Goal: Information Seeking & Learning: Learn about a topic

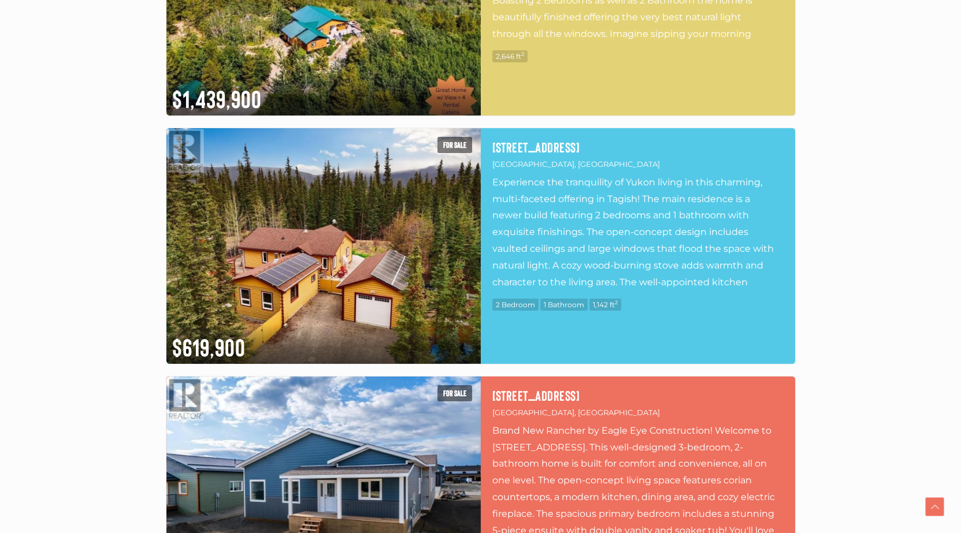
scroll to position [2542, 0]
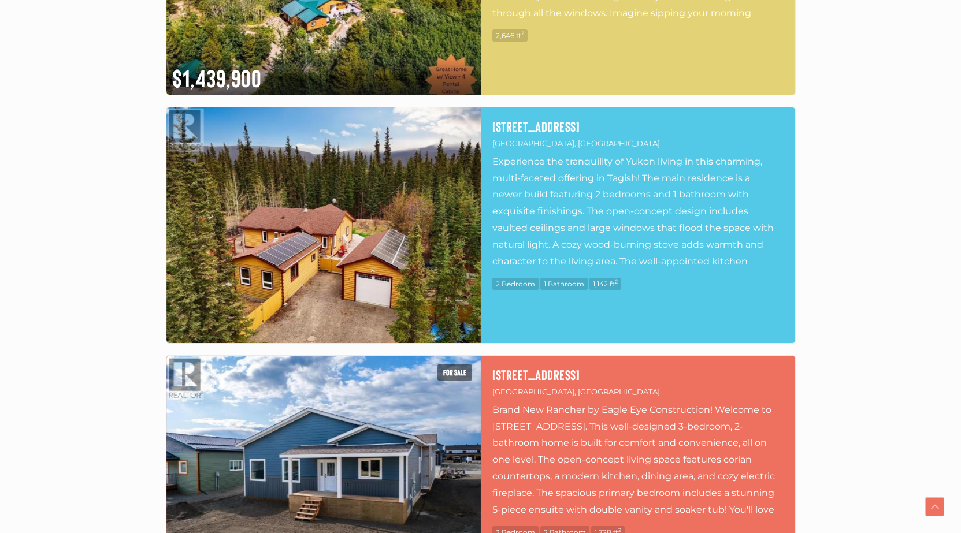
click at [330, 231] on img at bounding box center [323, 225] width 314 height 236
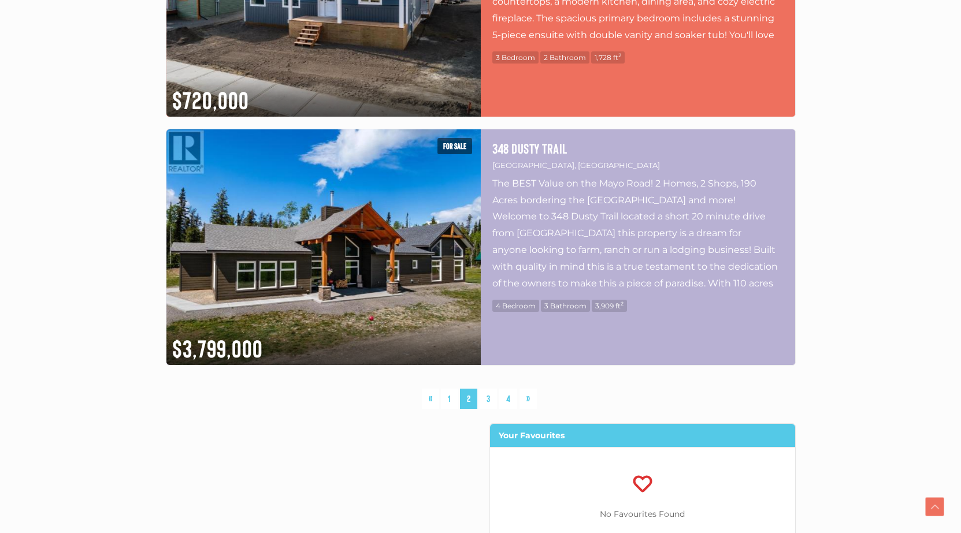
scroll to position [3061, 0]
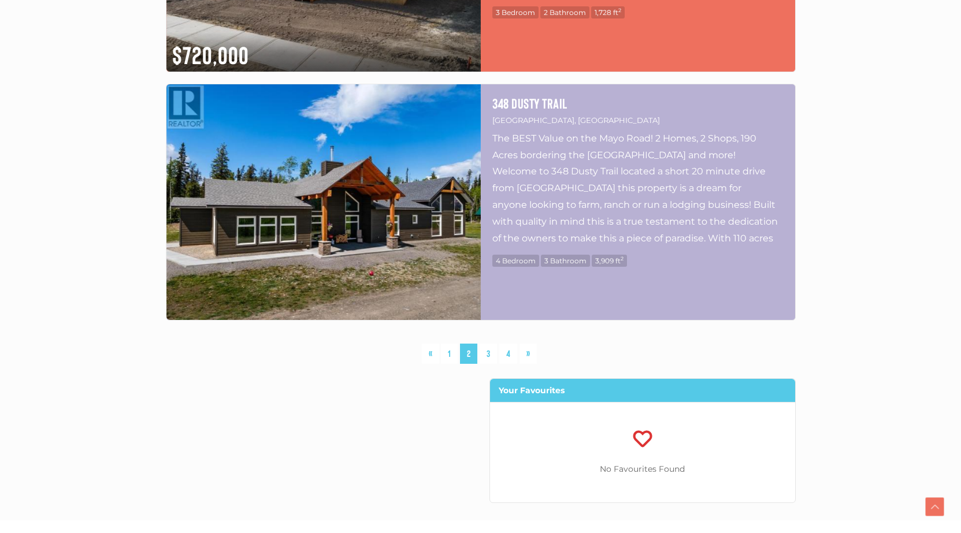
click at [371, 175] on img at bounding box center [323, 202] width 314 height 236
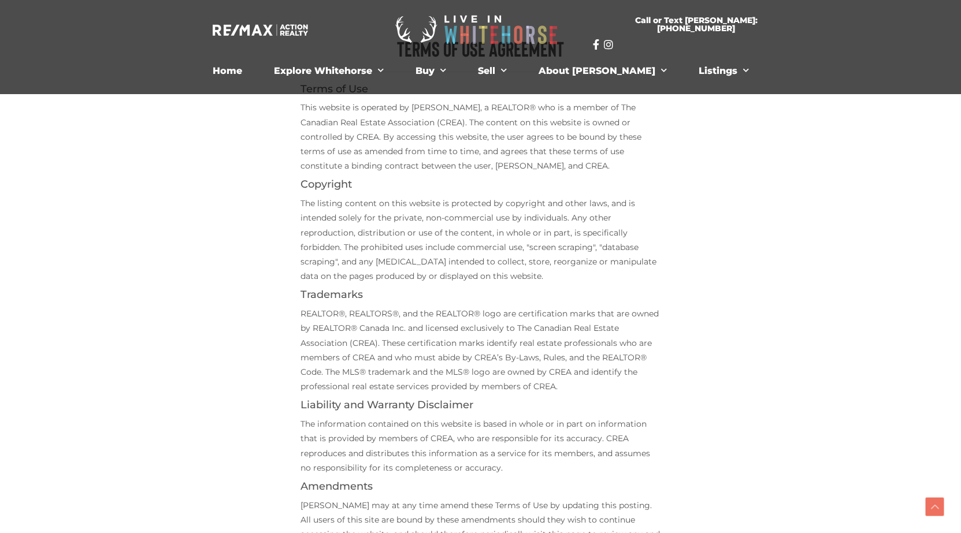
scroll to position [289, 0]
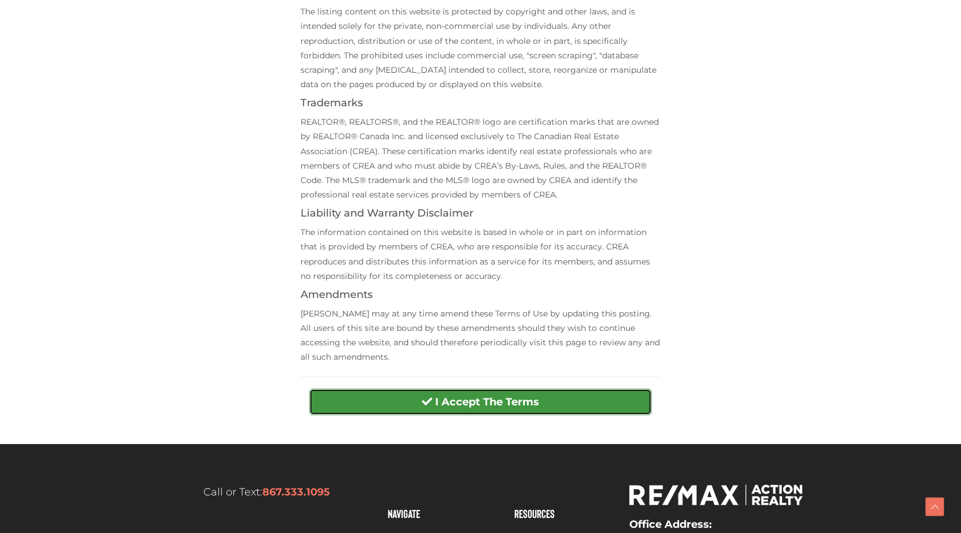
click at [430, 407] on button "I Accept The Terms" at bounding box center [480, 402] width 343 height 27
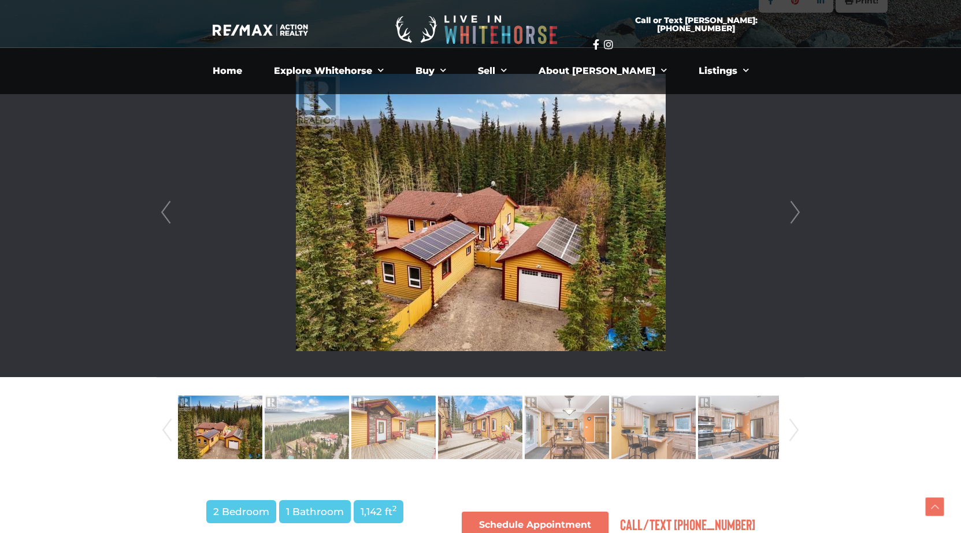
scroll to position [282, 0]
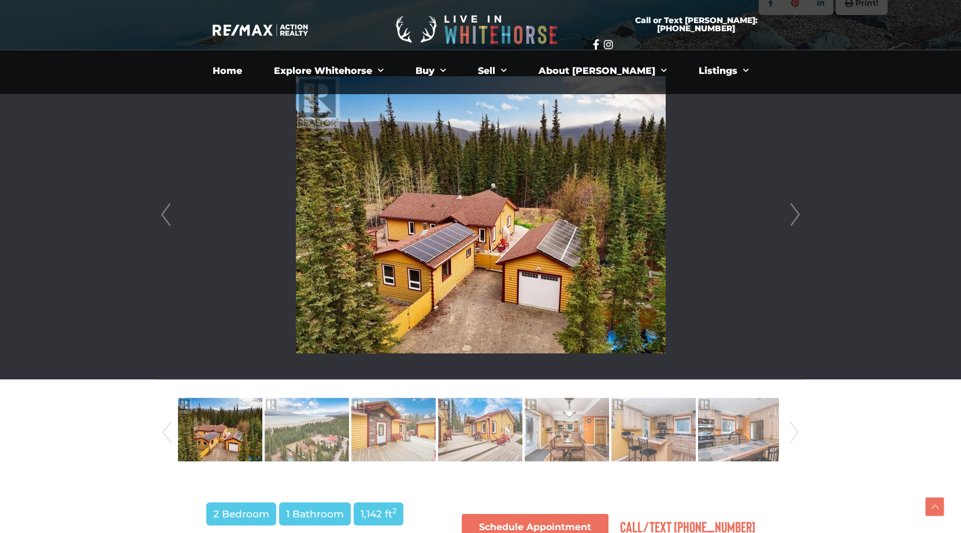
click at [795, 213] on link "Next" at bounding box center [794, 214] width 17 height 329
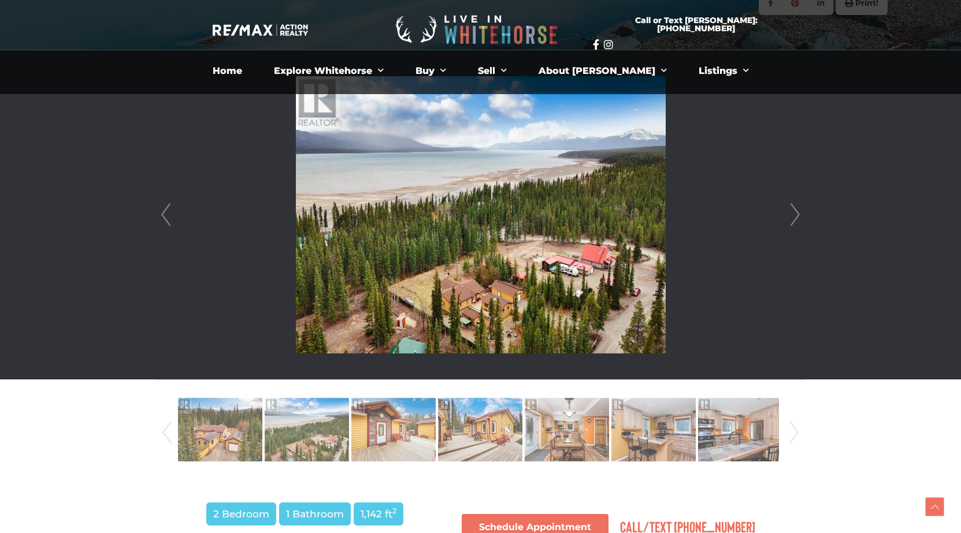
click at [795, 213] on link "Next" at bounding box center [794, 214] width 17 height 329
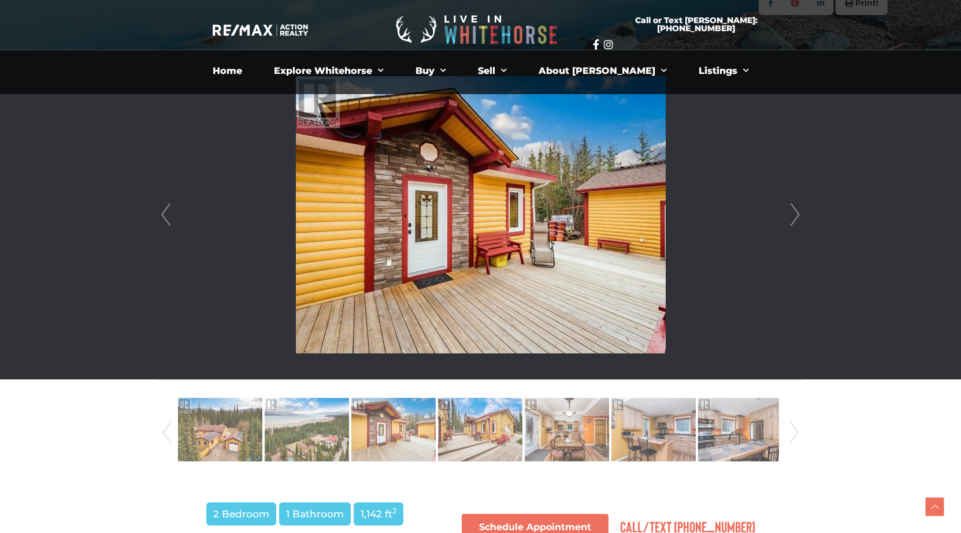
click at [795, 213] on link "Next" at bounding box center [794, 214] width 17 height 329
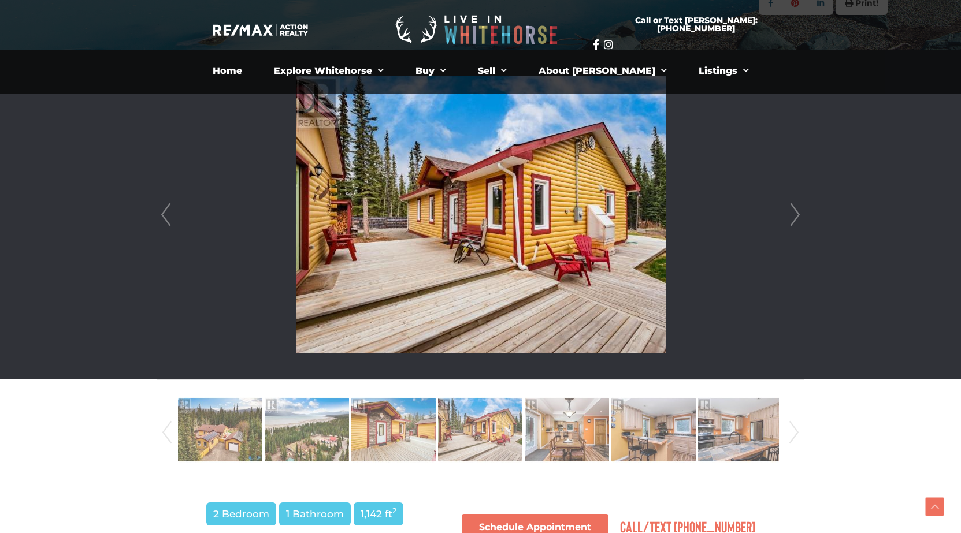
click at [795, 213] on link "Next" at bounding box center [794, 214] width 17 height 329
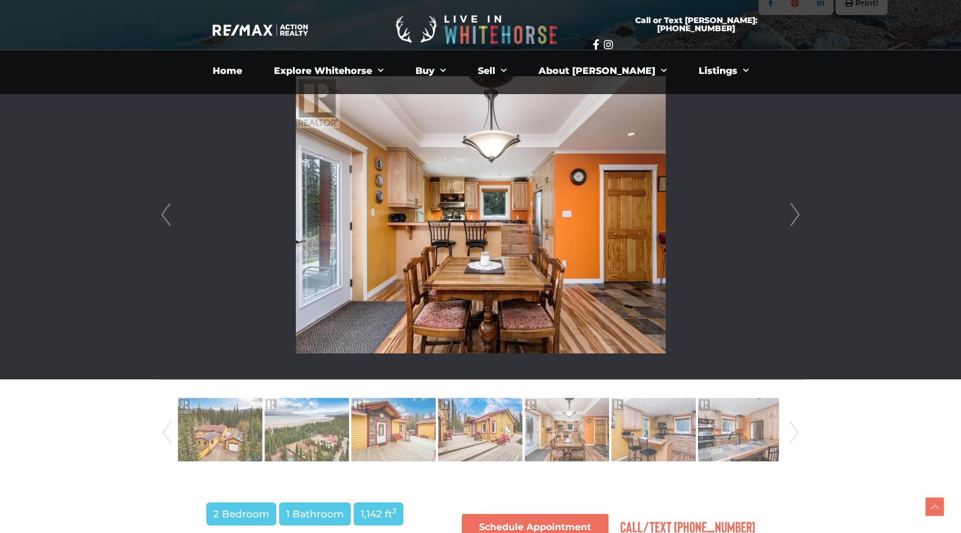
click at [795, 213] on link "Next" at bounding box center [794, 214] width 17 height 329
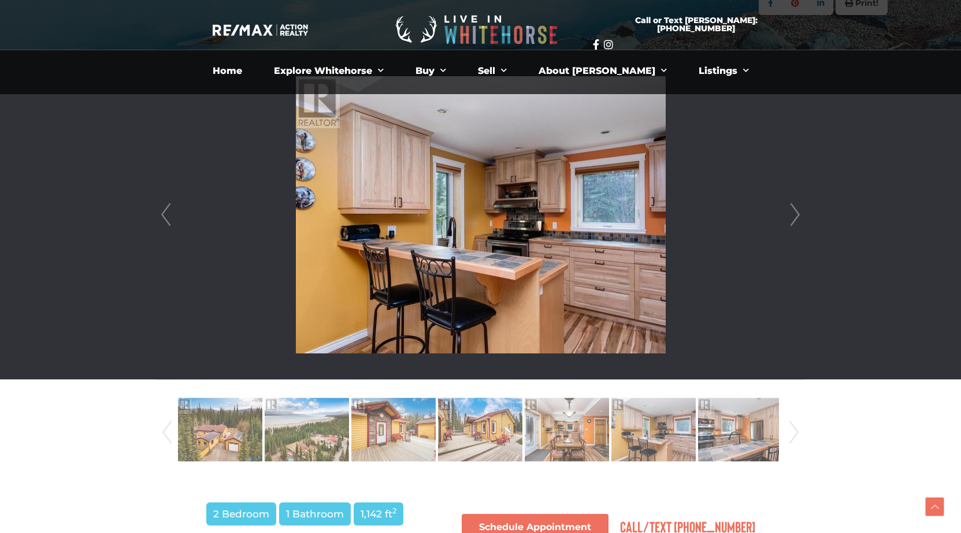
click at [795, 213] on link "Next" at bounding box center [794, 214] width 17 height 329
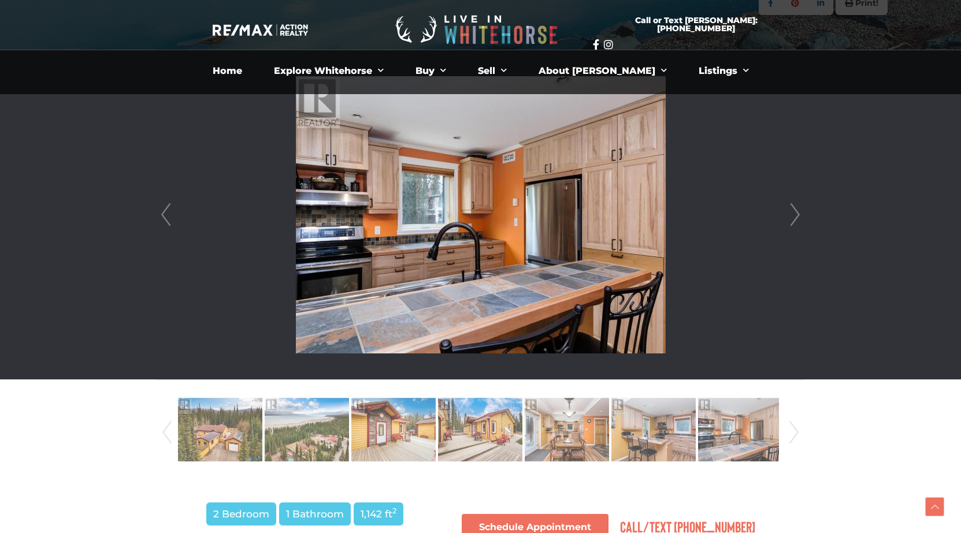
click at [795, 213] on link "Next" at bounding box center [794, 214] width 17 height 329
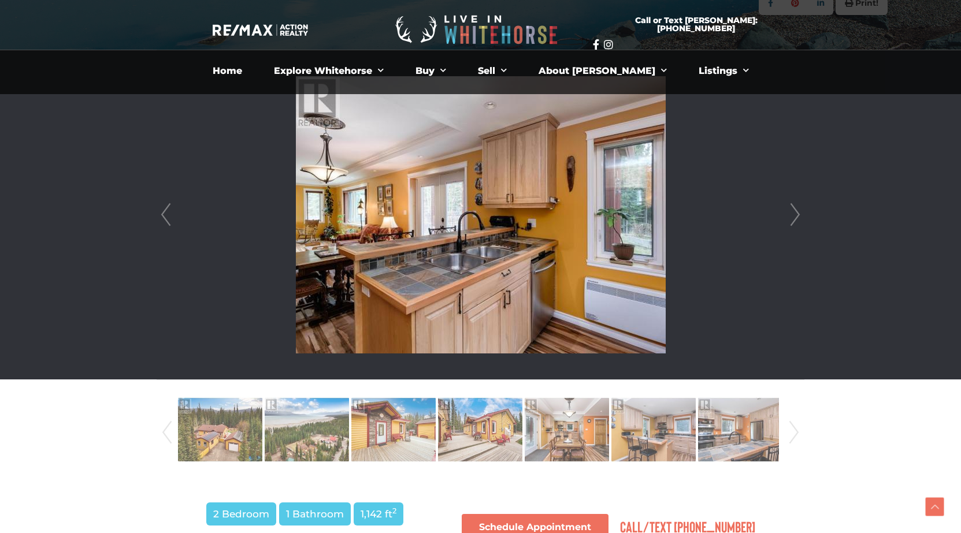
click at [795, 213] on link "Next" at bounding box center [794, 214] width 17 height 329
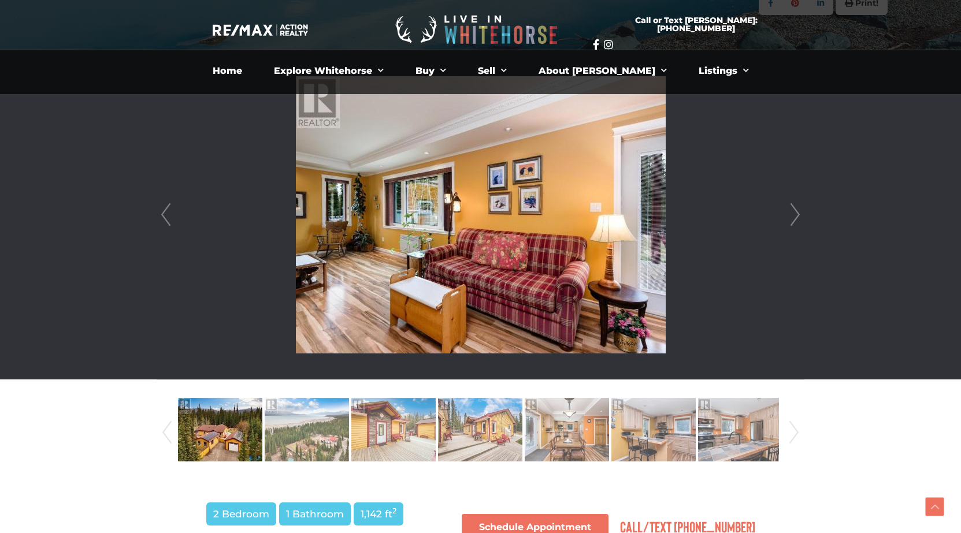
click at [795, 213] on link "Next" at bounding box center [794, 214] width 17 height 329
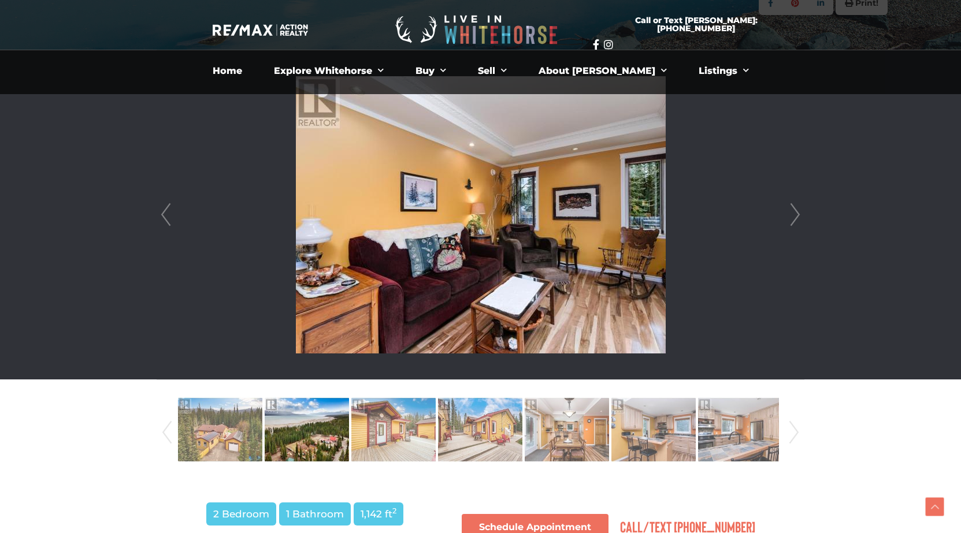
click at [795, 213] on link "Next" at bounding box center [794, 214] width 17 height 329
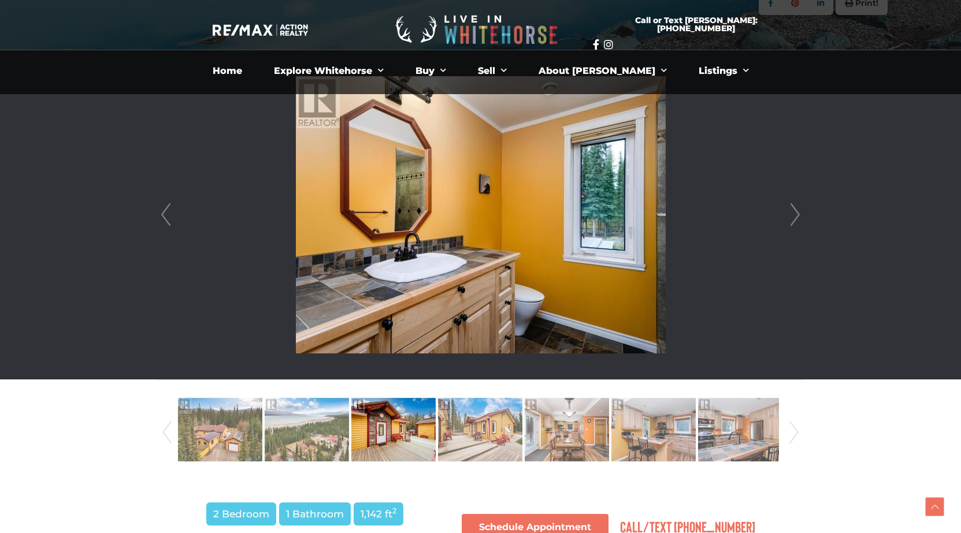
click at [795, 213] on link "Next" at bounding box center [794, 214] width 17 height 329
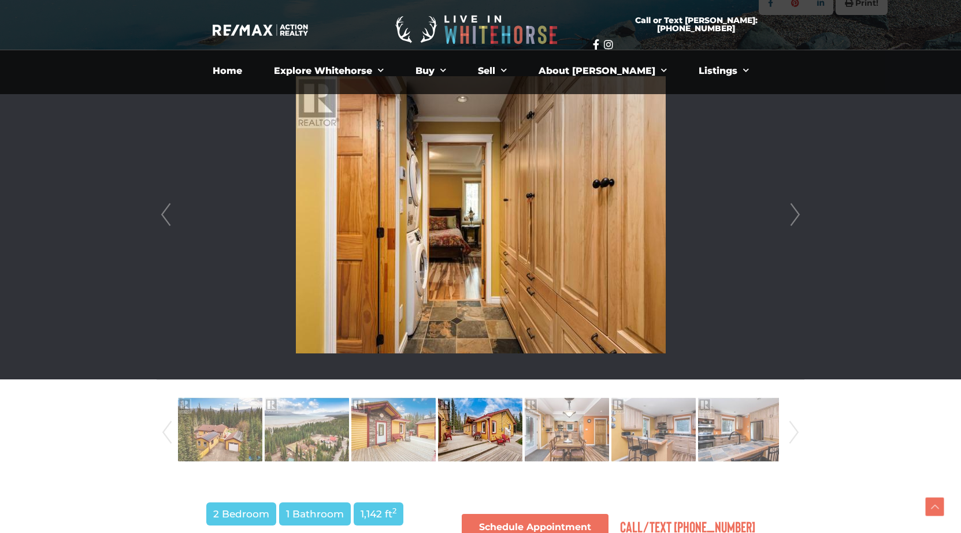
click at [795, 213] on link "Next" at bounding box center [794, 214] width 17 height 329
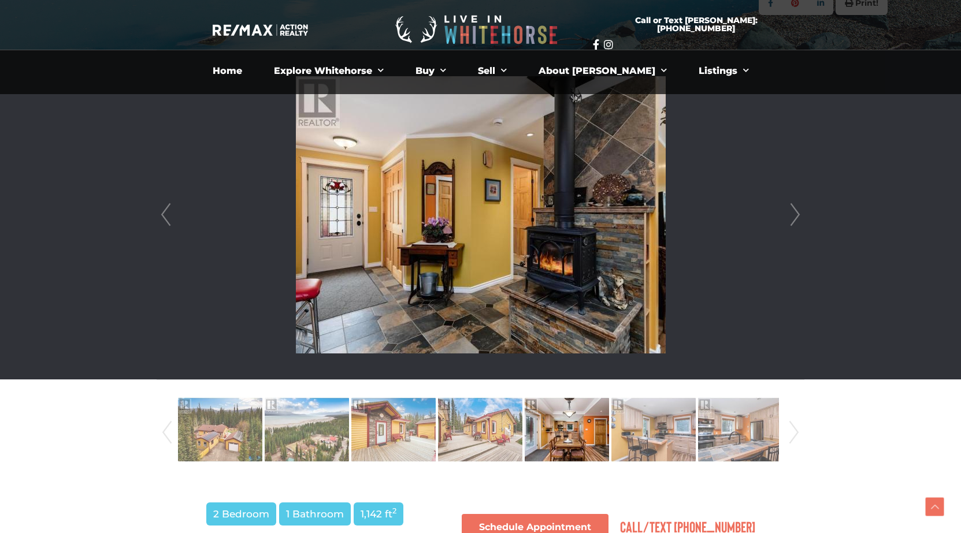
click at [795, 213] on link "Next" at bounding box center [794, 214] width 17 height 329
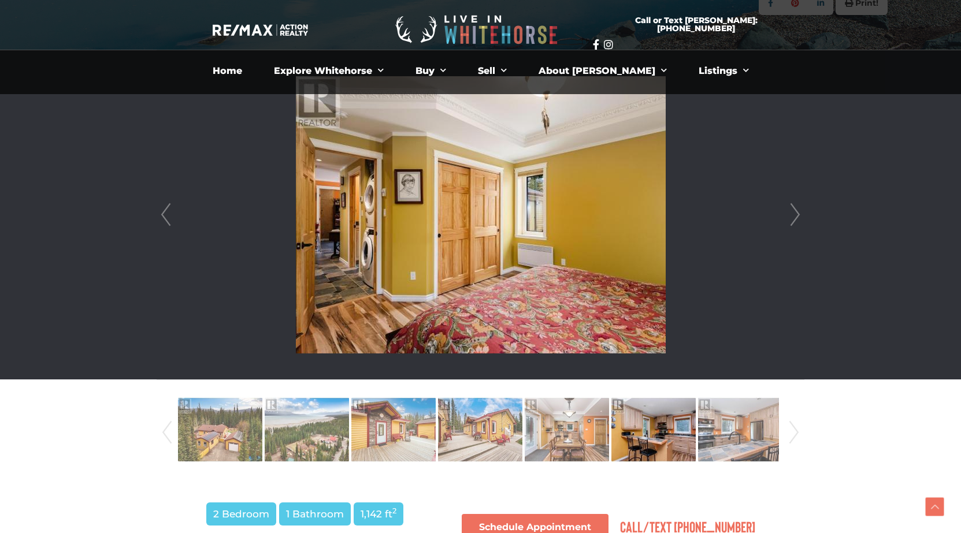
click at [795, 213] on link "Next" at bounding box center [794, 214] width 17 height 329
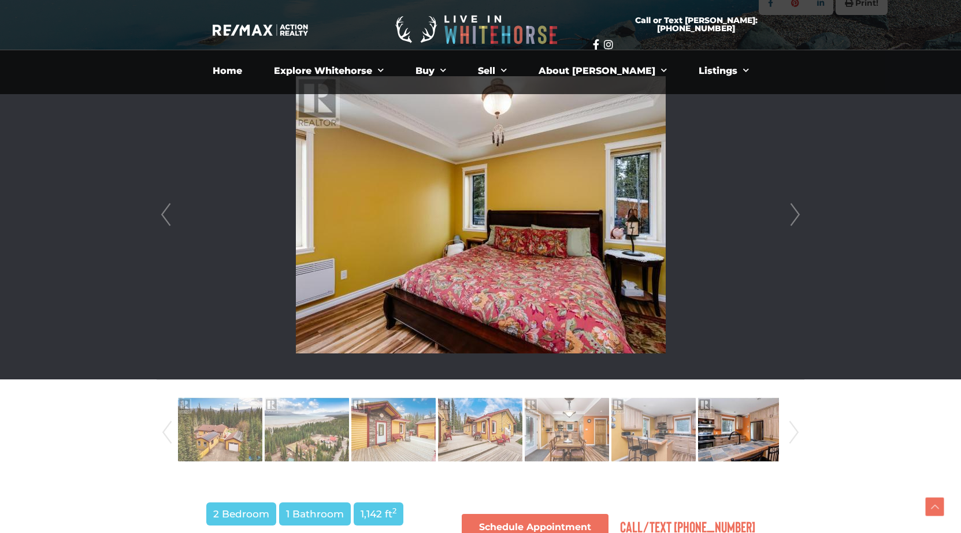
click at [795, 213] on link "Next" at bounding box center [794, 214] width 17 height 329
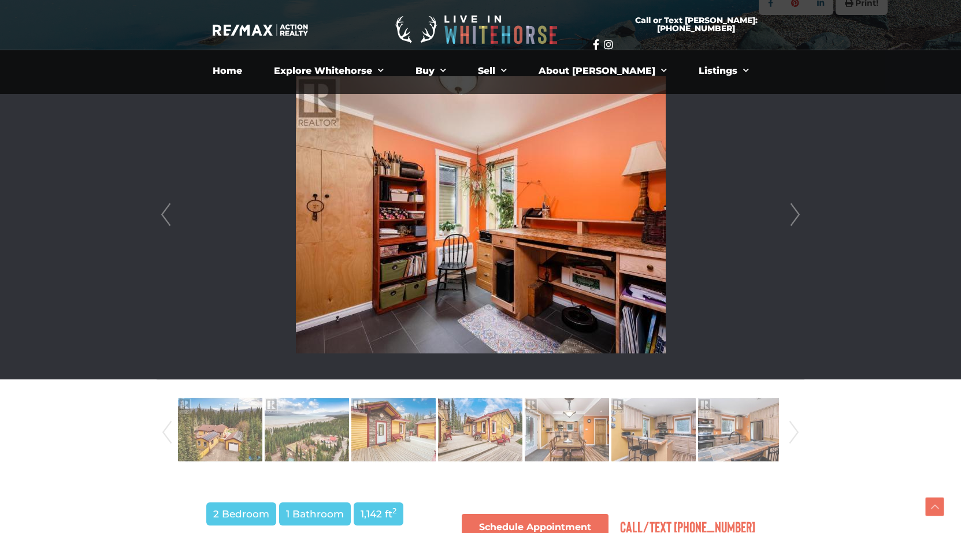
click at [795, 213] on link "Next" at bounding box center [794, 214] width 17 height 329
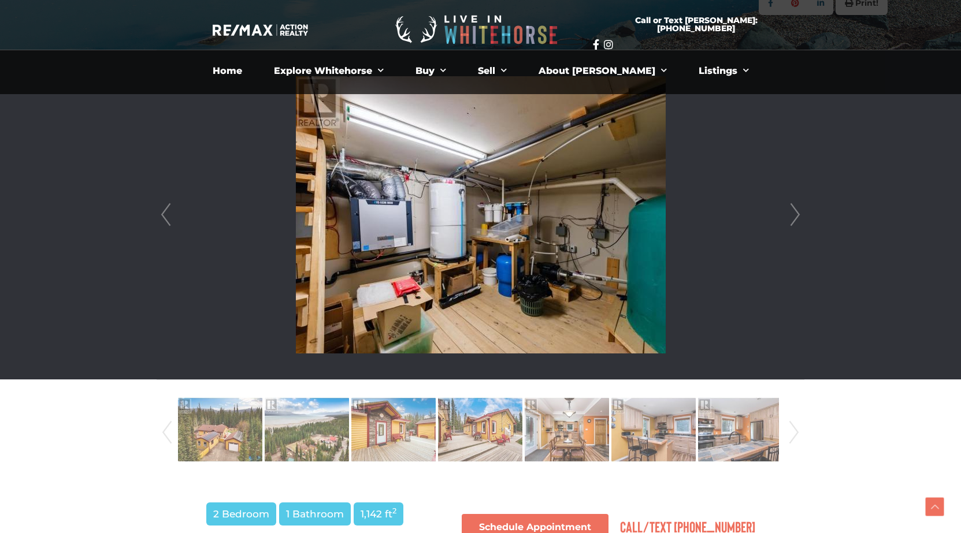
click at [795, 213] on link "Next" at bounding box center [794, 214] width 17 height 329
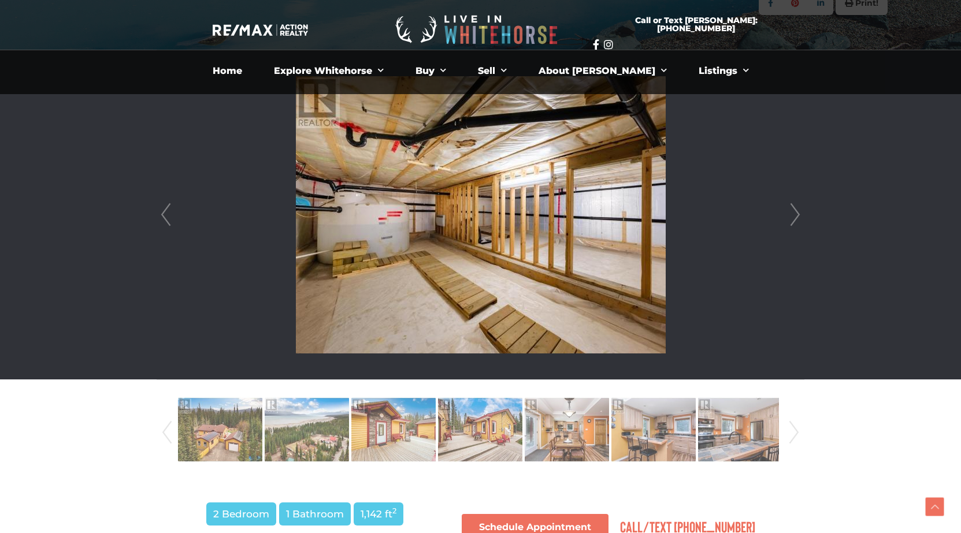
click at [795, 213] on link "Next" at bounding box center [794, 214] width 17 height 329
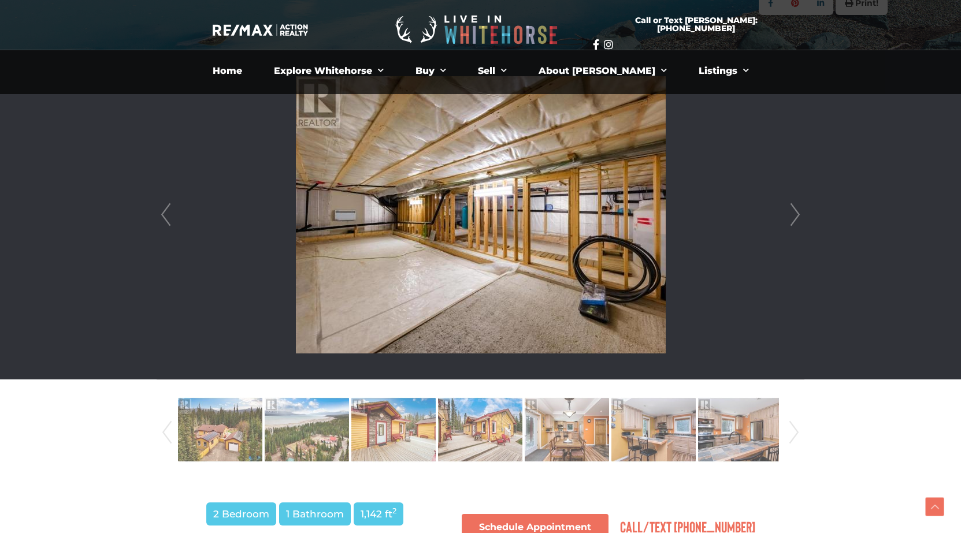
click at [158, 218] on link "Prev" at bounding box center [165, 214] width 17 height 329
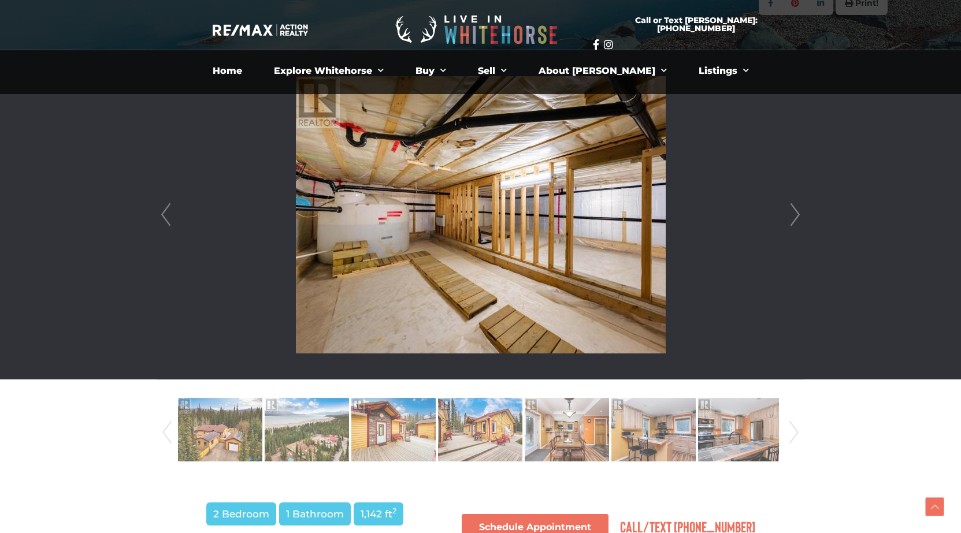
click at [794, 215] on link "Next" at bounding box center [794, 214] width 17 height 329
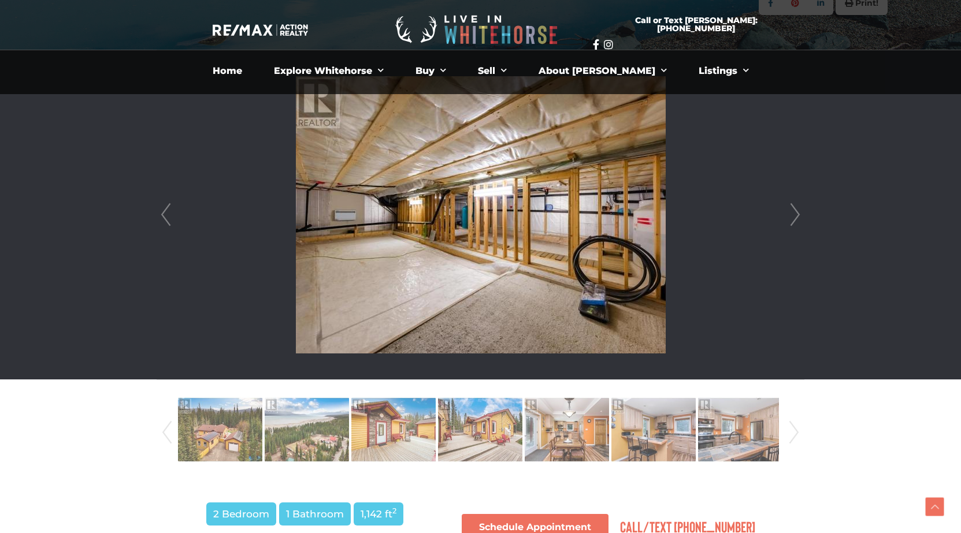
click at [794, 215] on link "Next" at bounding box center [794, 214] width 17 height 329
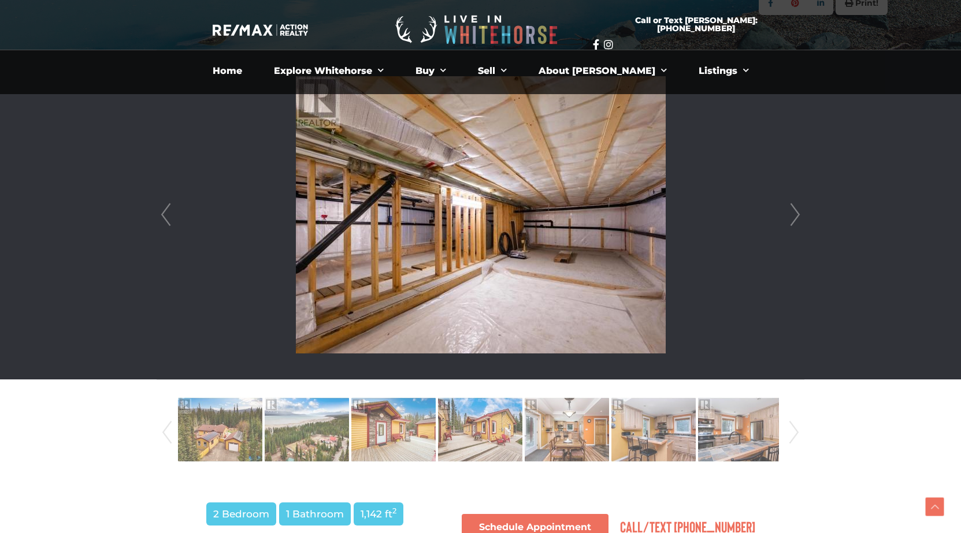
click at [794, 215] on link "Next" at bounding box center [794, 214] width 17 height 329
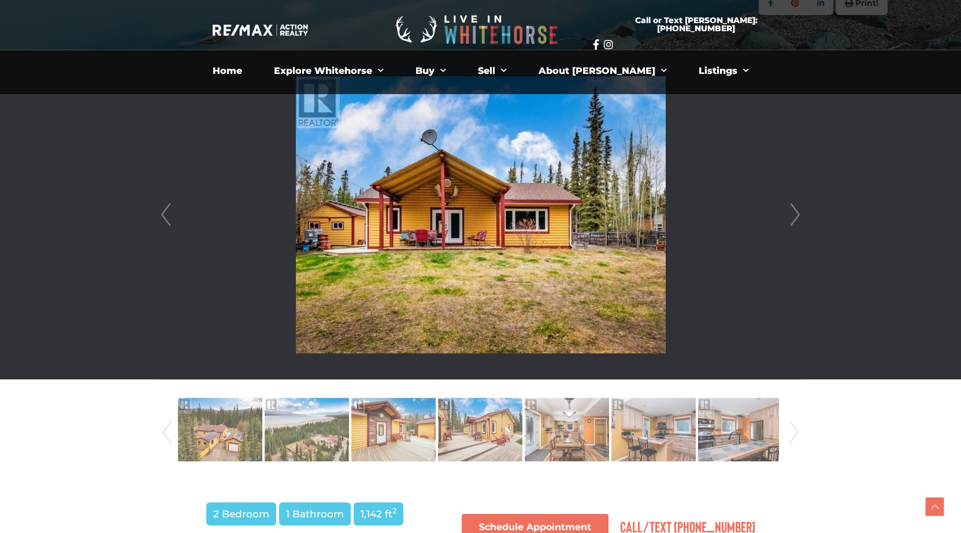
click at [794, 215] on link "Next" at bounding box center [794, 214] width 17 height 329
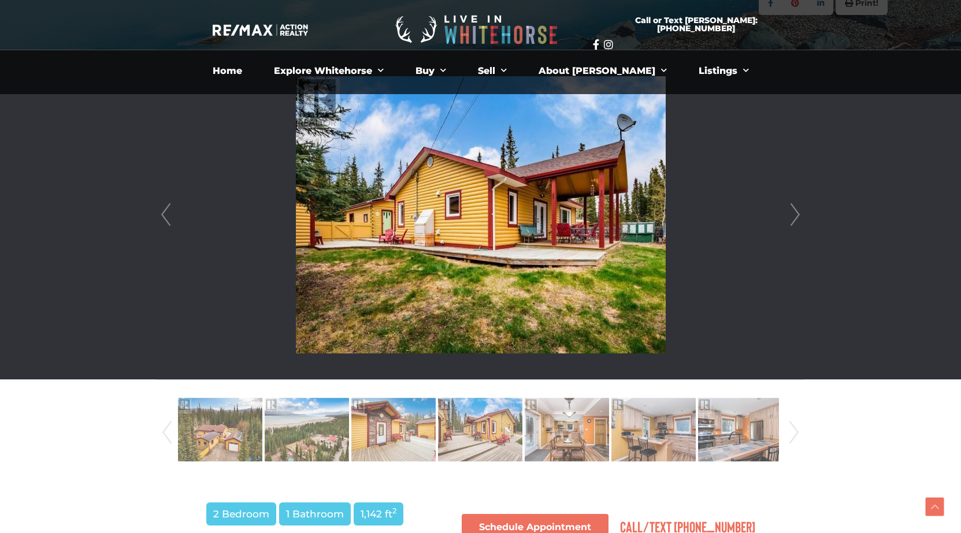
click at [794, 215] on link "Next" at bounding box center [794, 214] width 17 height 329
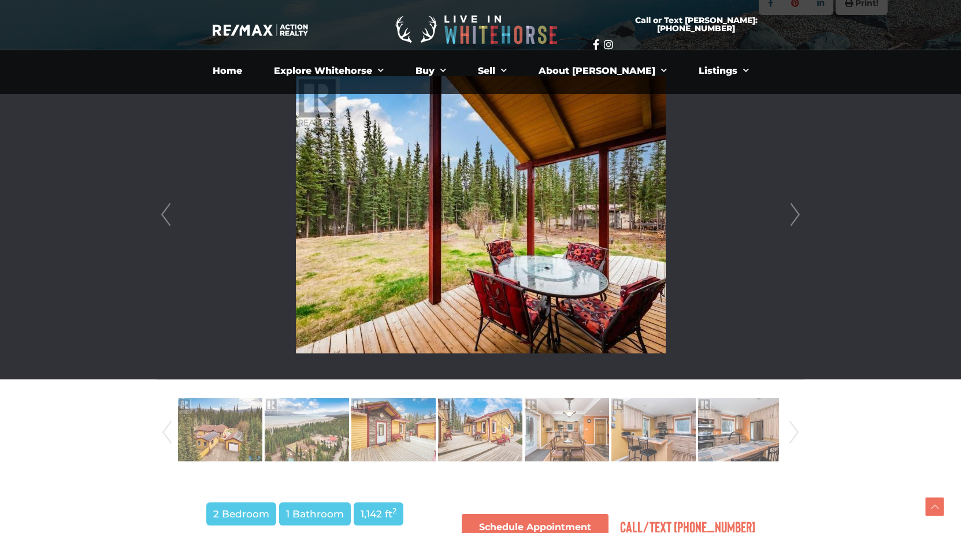
click at [794, 215] on link "Next" at bounding box center [794, 214] width 17 height 329
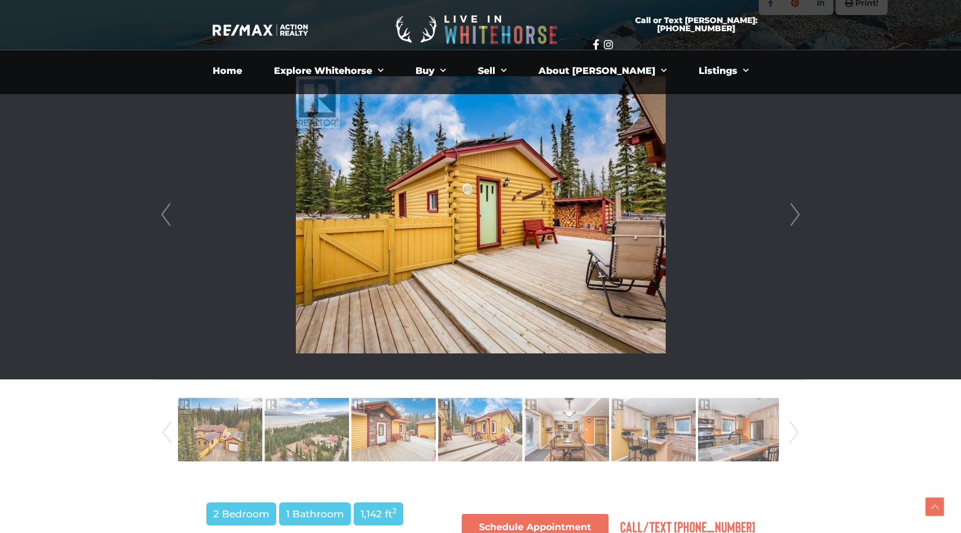
click at [794, 215] on link "Next" at bounding box center [794, 214] width 17 height 329
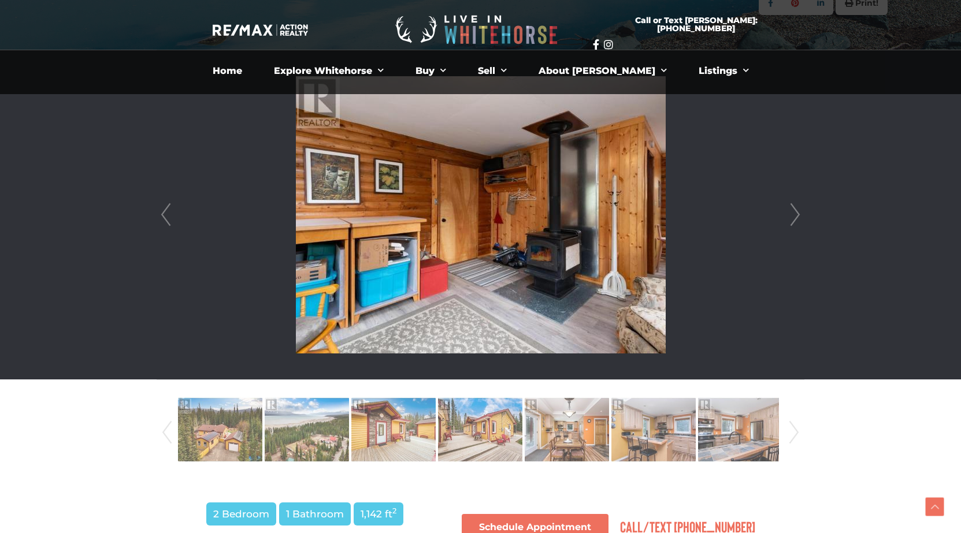
click at [794, 215] on link "Next" at bounding box center [794, 214] width 17 height 329
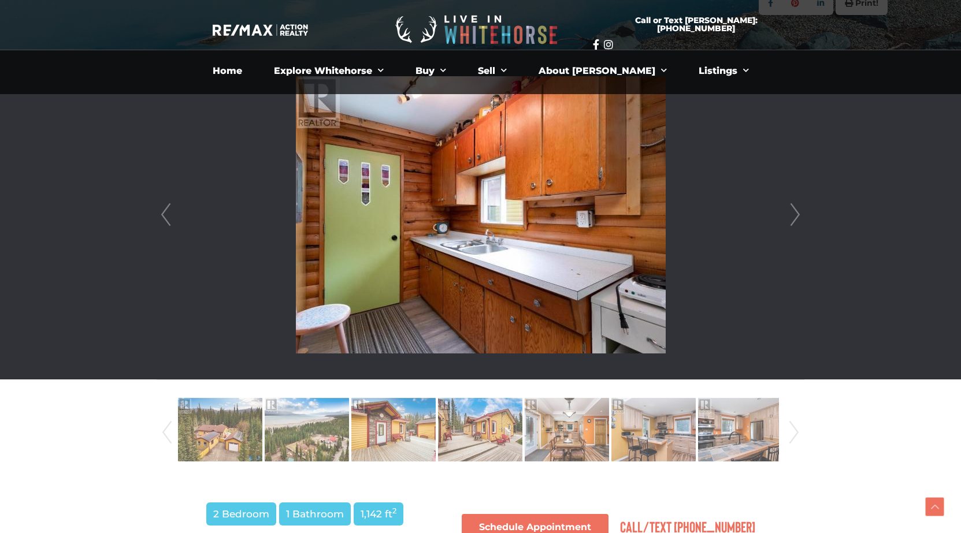
click at [794, 215] on link "Next" at bounding box center [794, 214] width 17 height 329
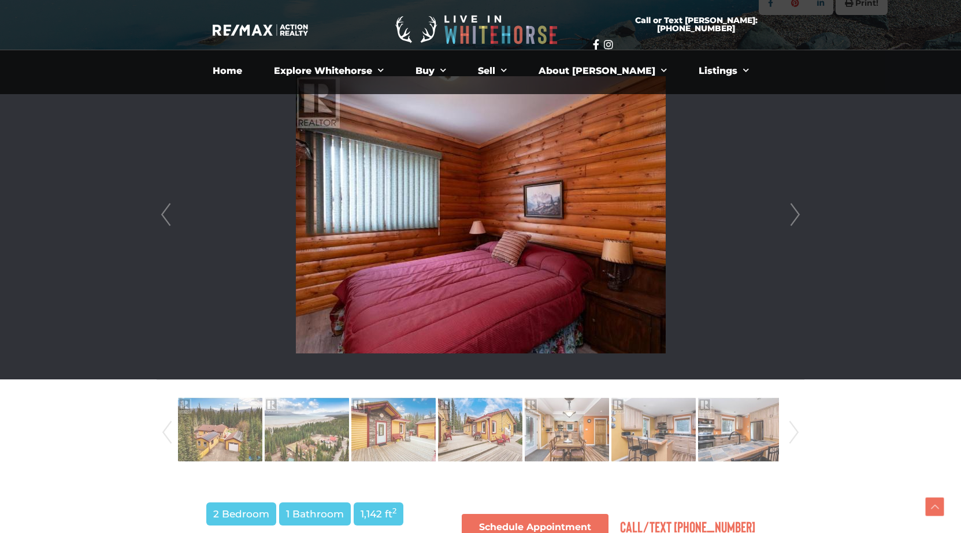
click at [794, 215] on link "Next" at bounding box center [794, 214] width 17 height 329
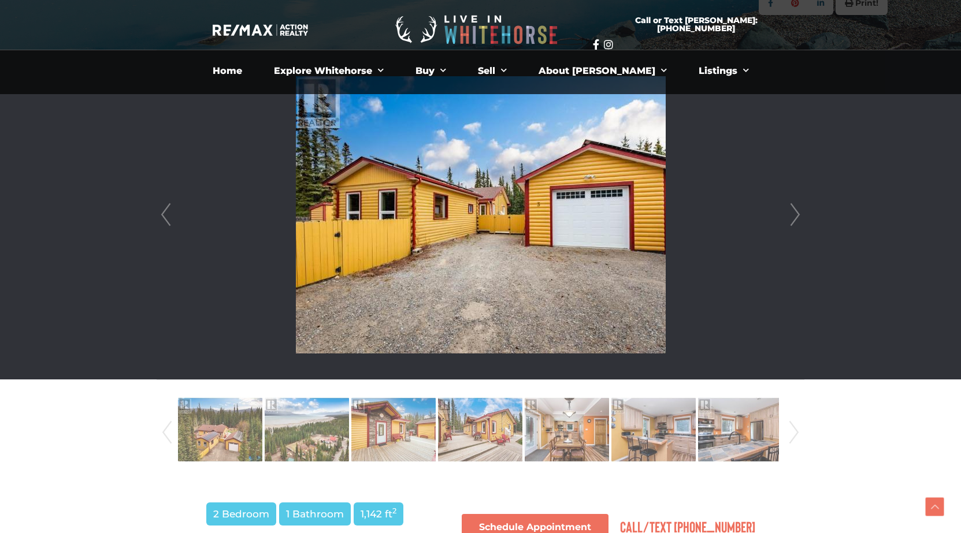
click at [794, 215] on link "Next" at bounding box center [794, 214] width 17 height 329
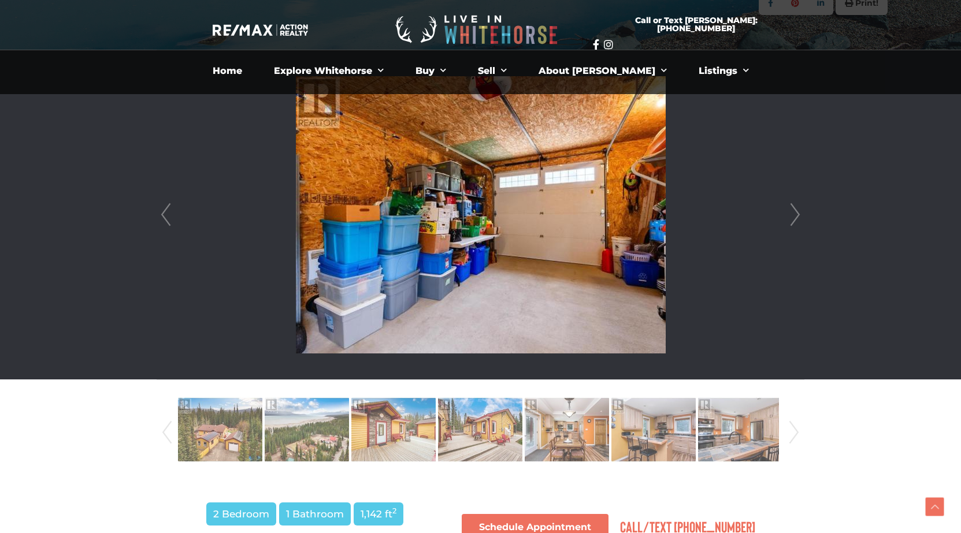
click at [794, 215] on link "Next" at bounding box center [794, 214] width 17 height 329
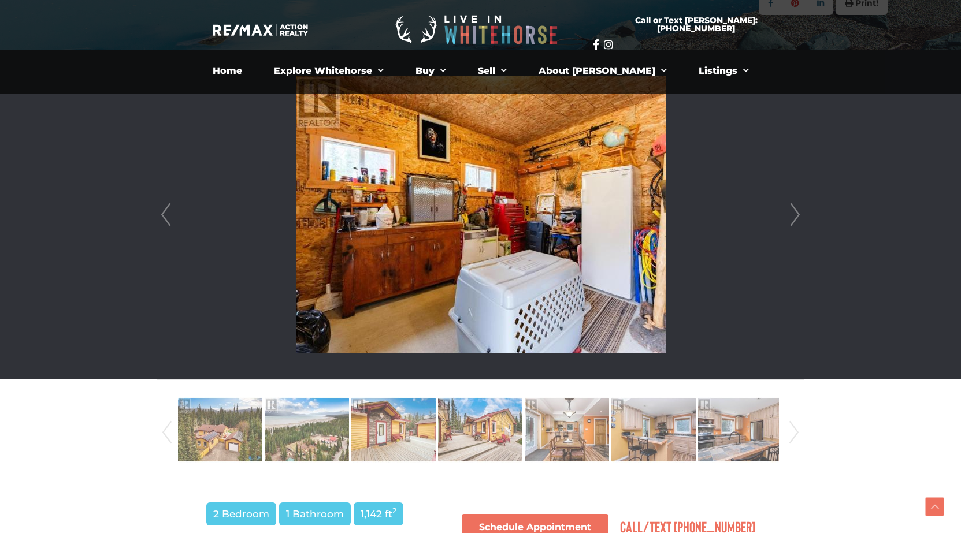
click at [794, 215] on link "Next" at bounding box center [794, 214] width 17 height 329
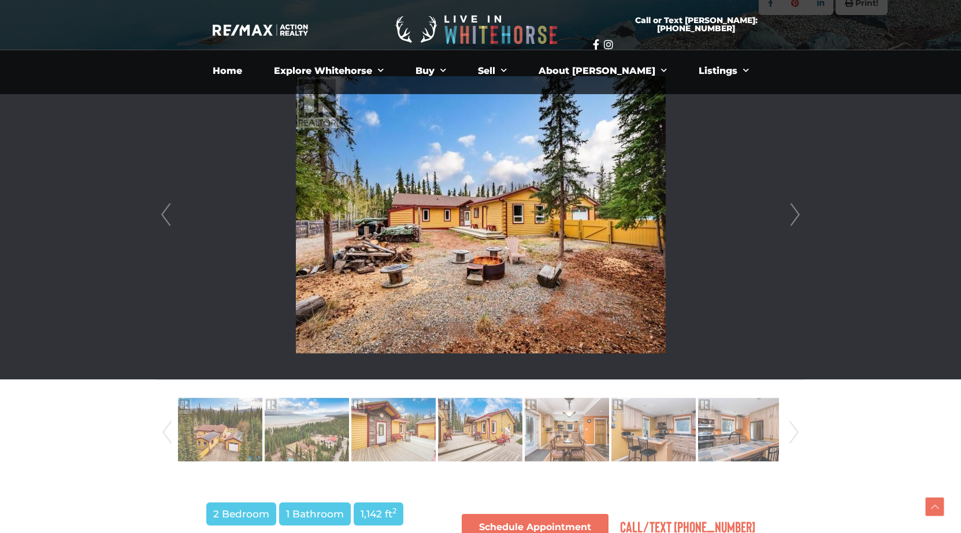
click at [794, 215] on link "Next" at bounding box center [794, 214] width 17 height 329
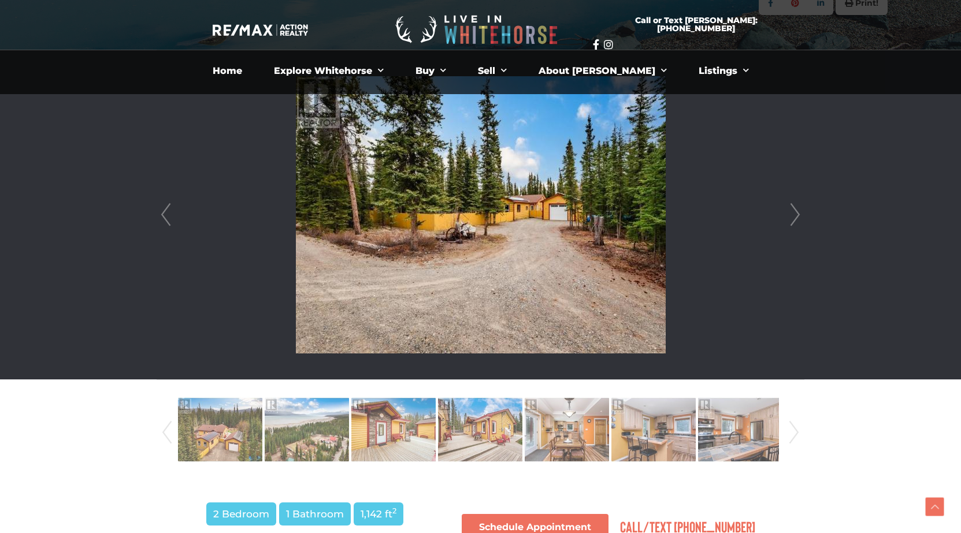
click at [794, 215] on link "Next" at bounding box center [794, 214] width 17 height 329
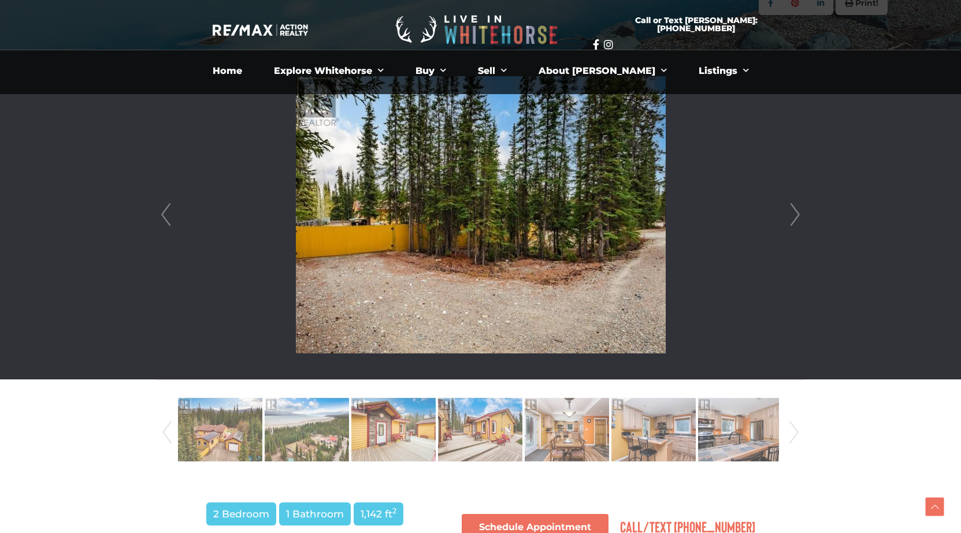
click at [794, 215] on link "Next" at bounding box center [794, 214] width 17 height 329
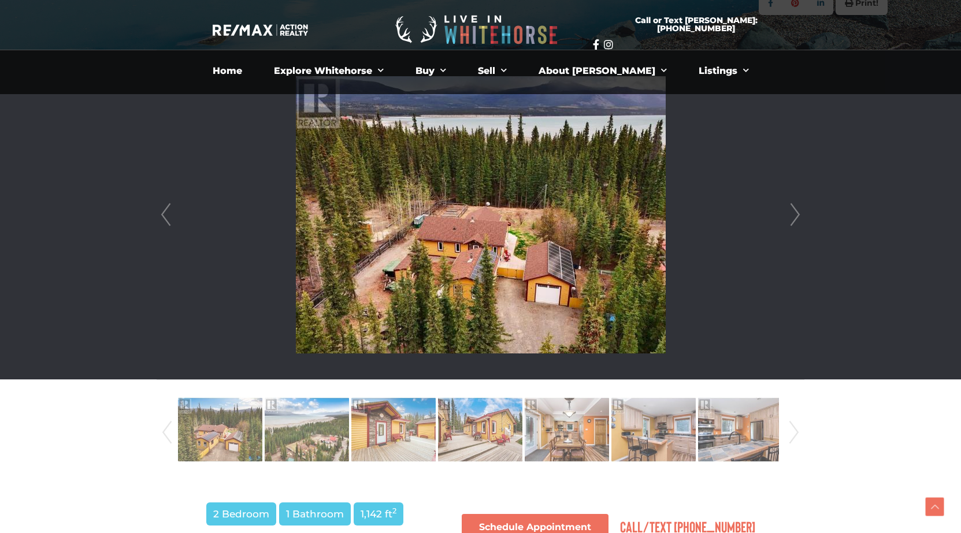
click at [794, 215] on link "Next" at bounding box center [794, 214] width 17 height 329
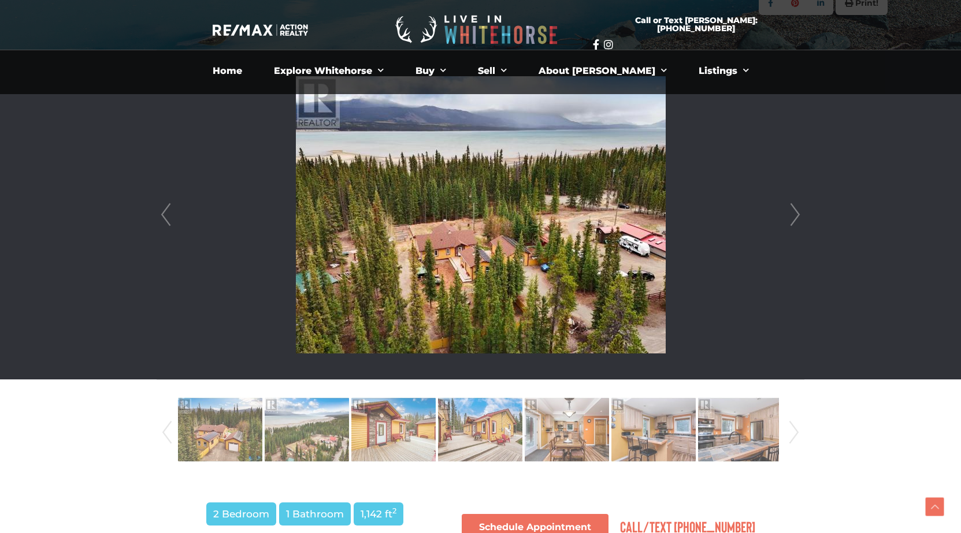
click at [794, 215] on link "Next" at bounding box center [794, 214] width 17 height 329
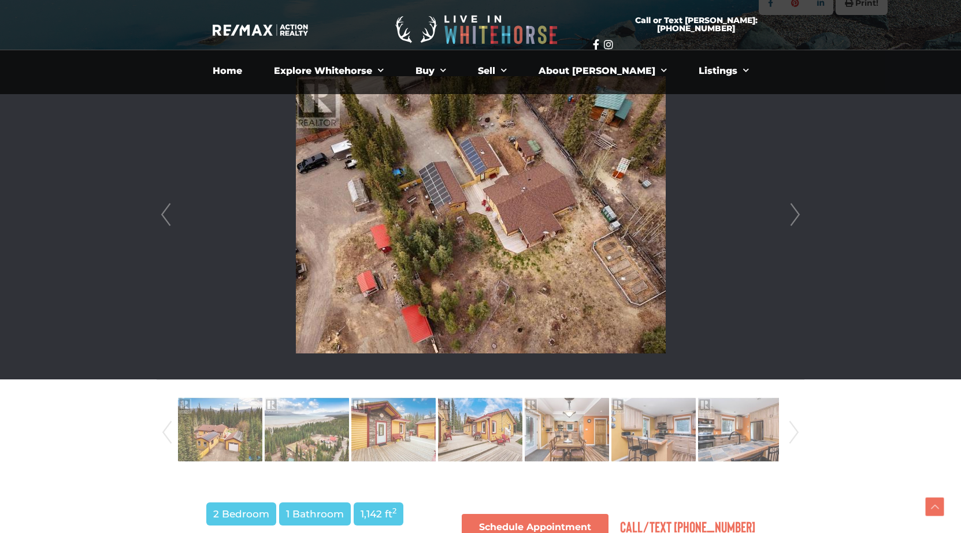
click at [800, 215] on link "Next" at bounding box center [794, 214] width 17 height 329
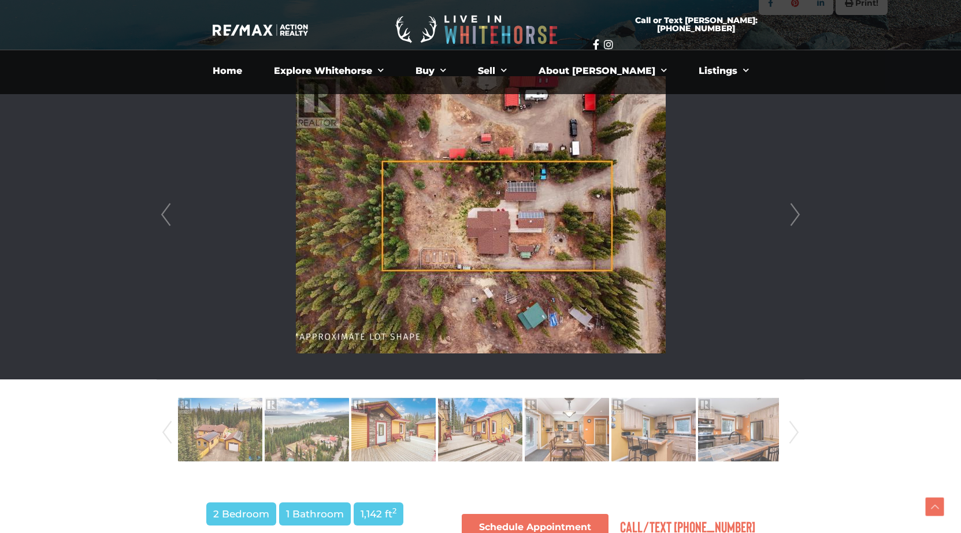
click at [800, 215] on link "Next" at bounding box center [794, 214] width 17 height 329
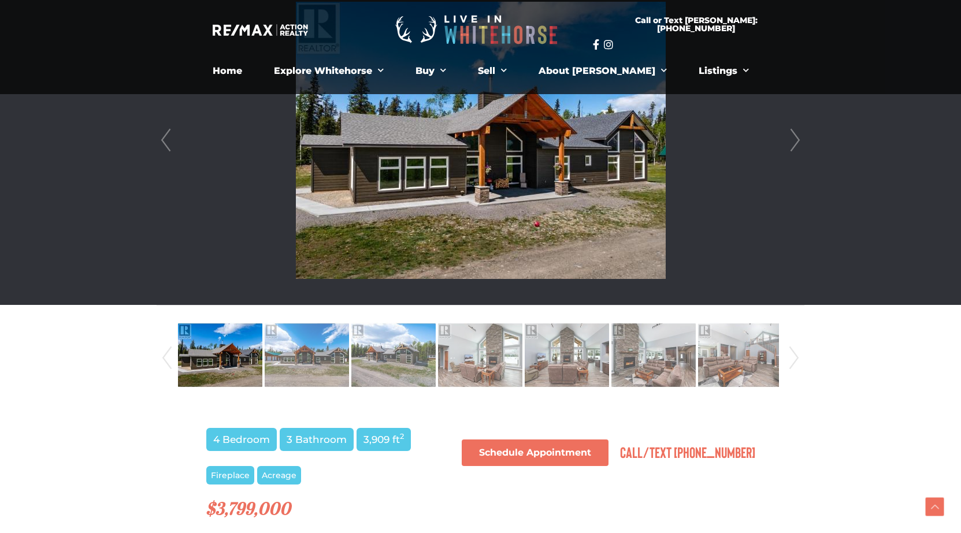
scroll to position [289, 0]
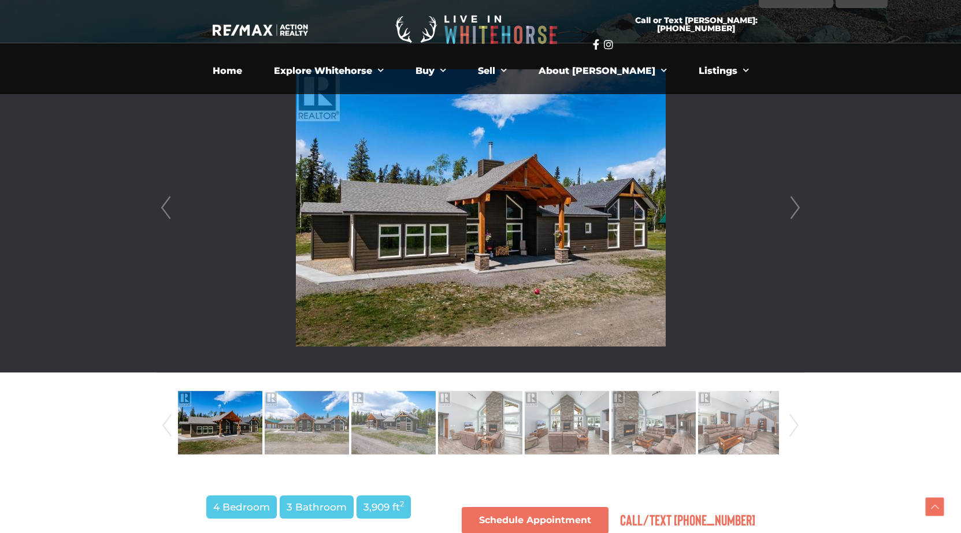
click at [799, 204] on link "Next" at bounding box center [794, 207] width 17 height 329
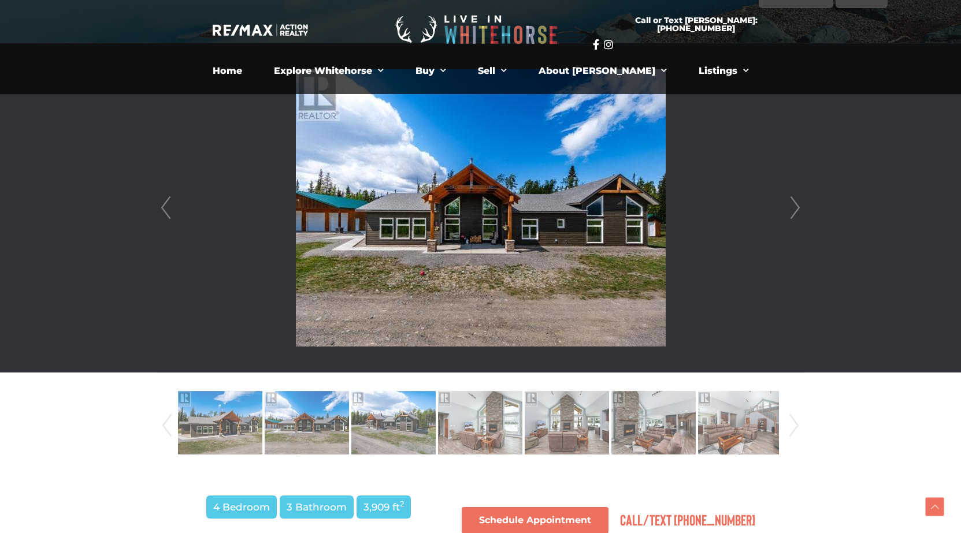
click at [799, 204] on link "Next" at bounding box center [794, 207] width 17 height 329
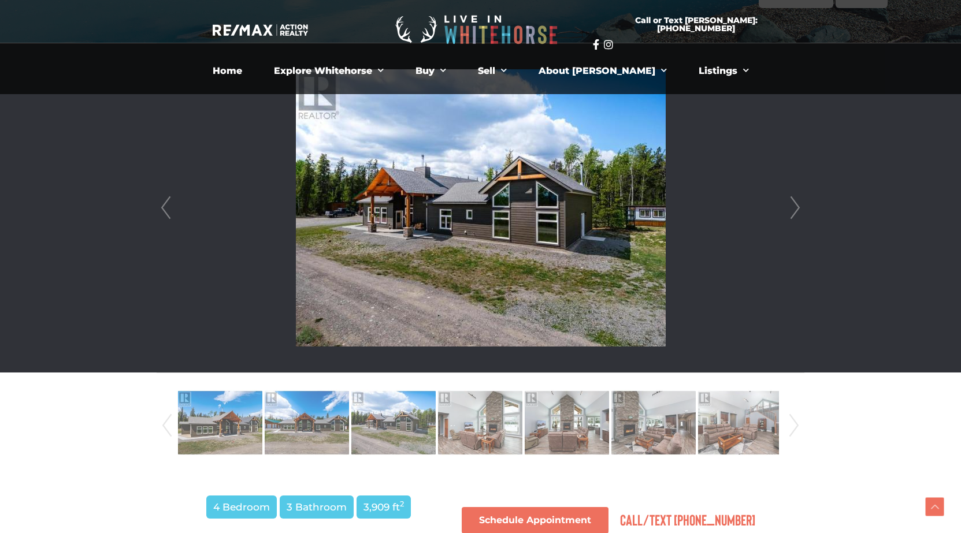
click at [799, 204] on link "Next" at bounding box center [794, 207] width 17 height 329
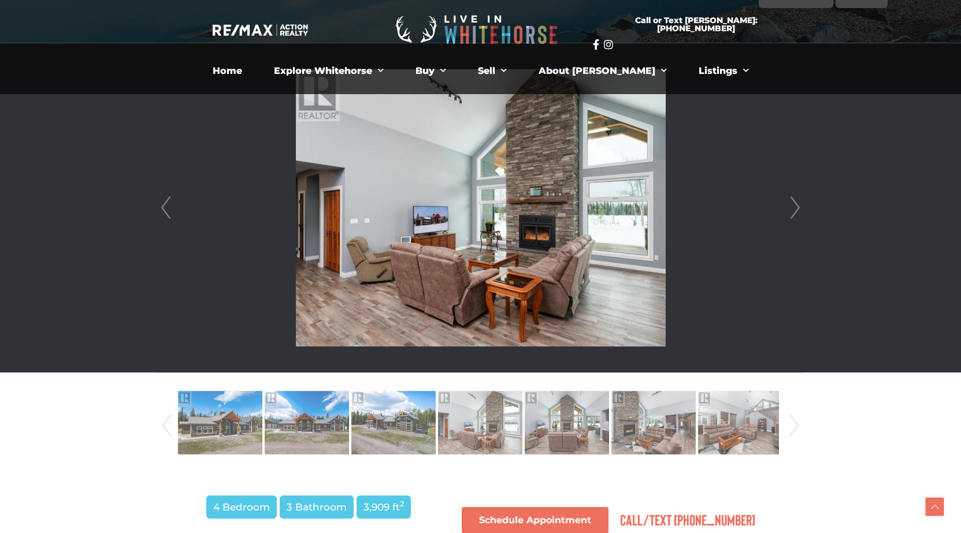
click at [799, 204] on link "Next" at bounding box center [794, 207] width 17 height 329
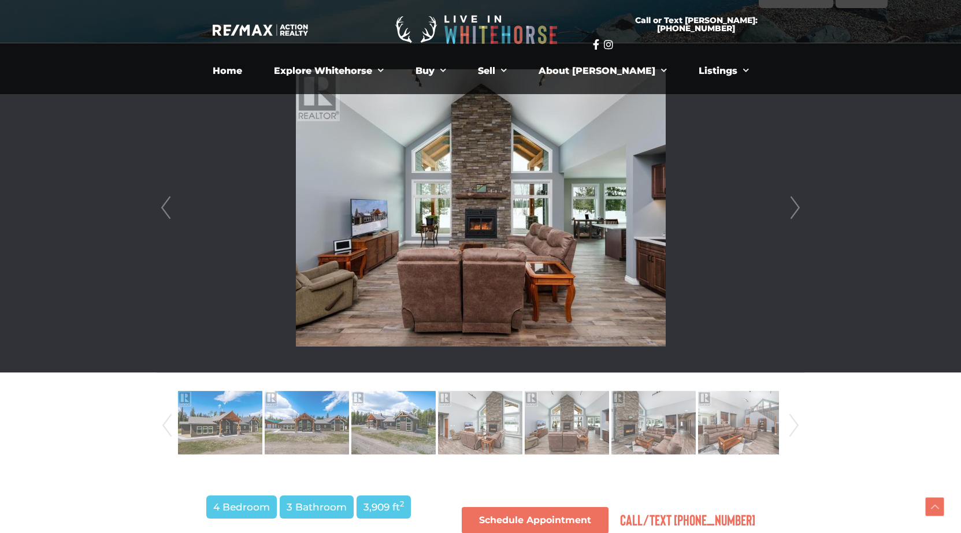
click at [799, 204] on link "Next" at bounding box center [794, 207] width 17 height 329
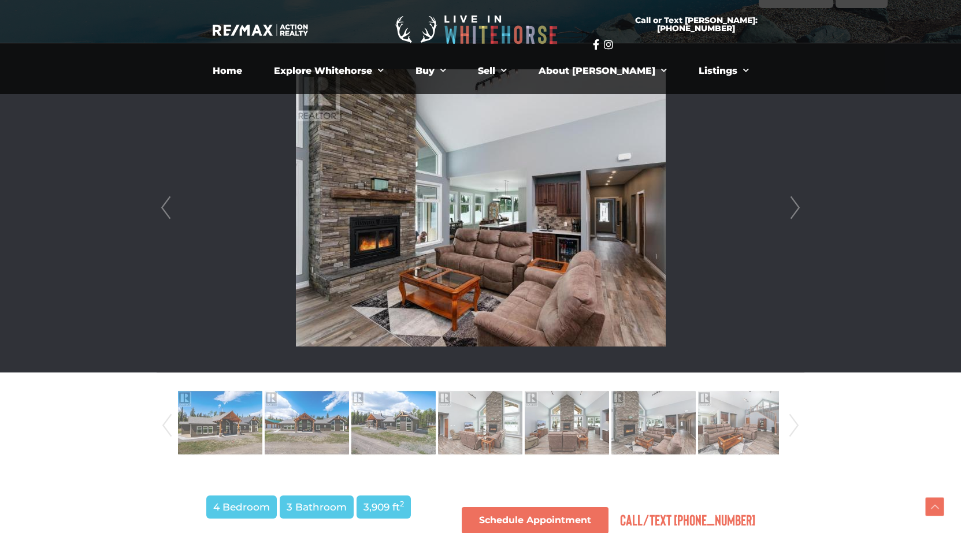
click at [799, 204] on link "Next" at bounding box center [794, 207] width 17 height 329
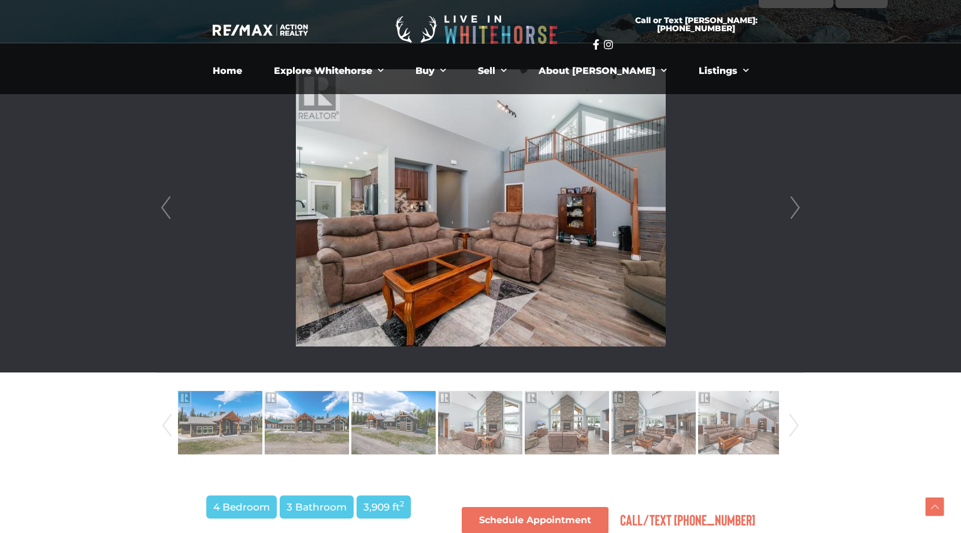
click at [799, 204] on link "Next" at bounding box center [794, 207] width 17 height 329
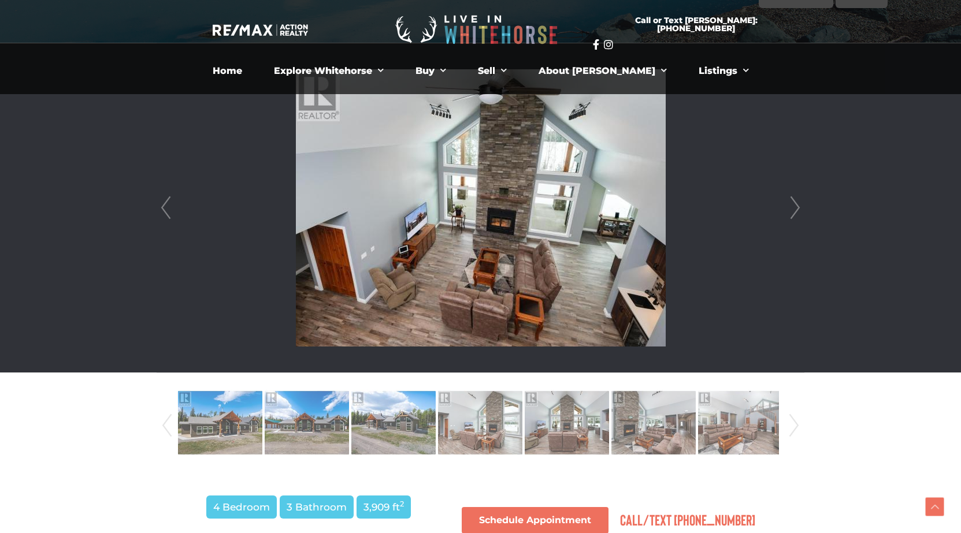
click at [799, 204] on link "Next" at bounding box center [794, 207] width 17 height 329
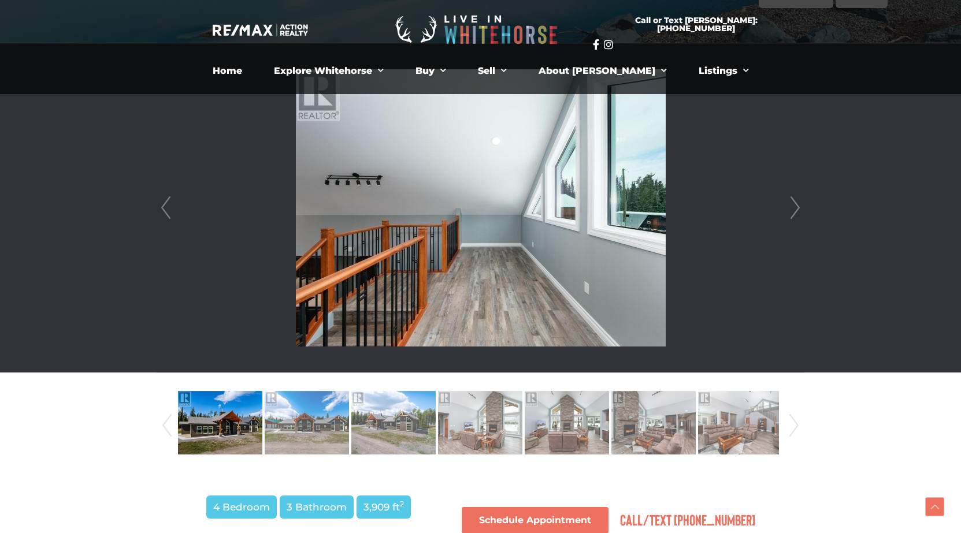
click at [799, 204] on link "Next" at bounding box center [794, 207] width 17 height 329
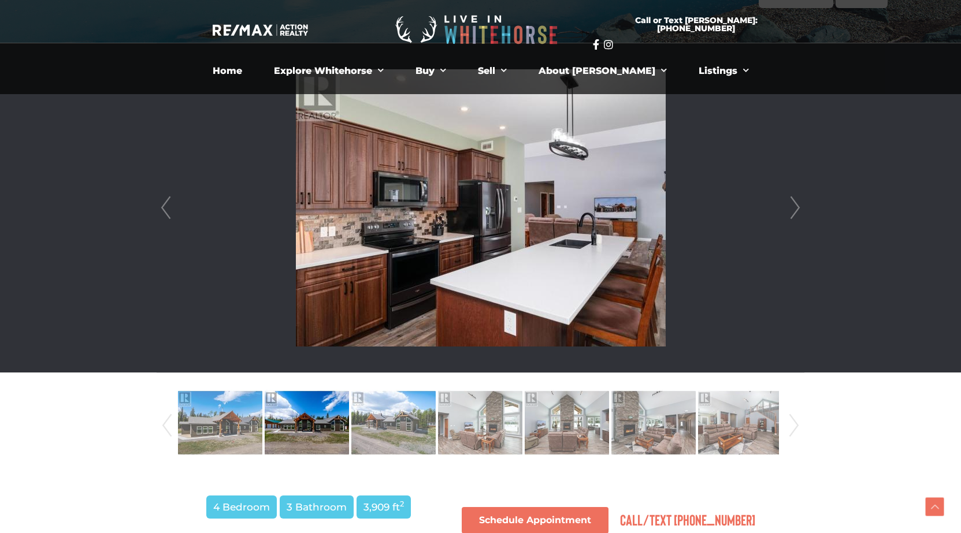
click at [799, 204] on link "Next" at bounding box center [794, 207] width 17 height 329
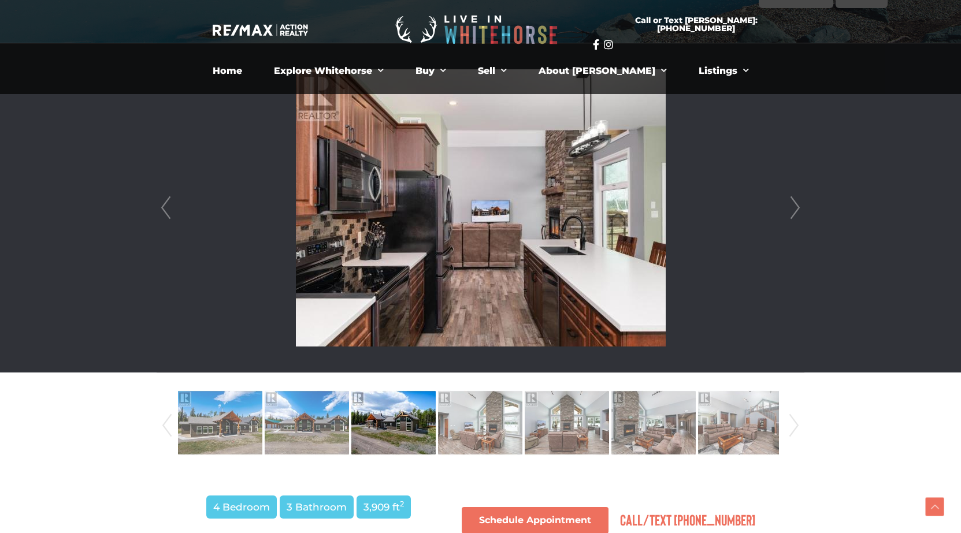
click at [799, 204] on link "Next" at bounding box center [794, 207] width 17 height 329
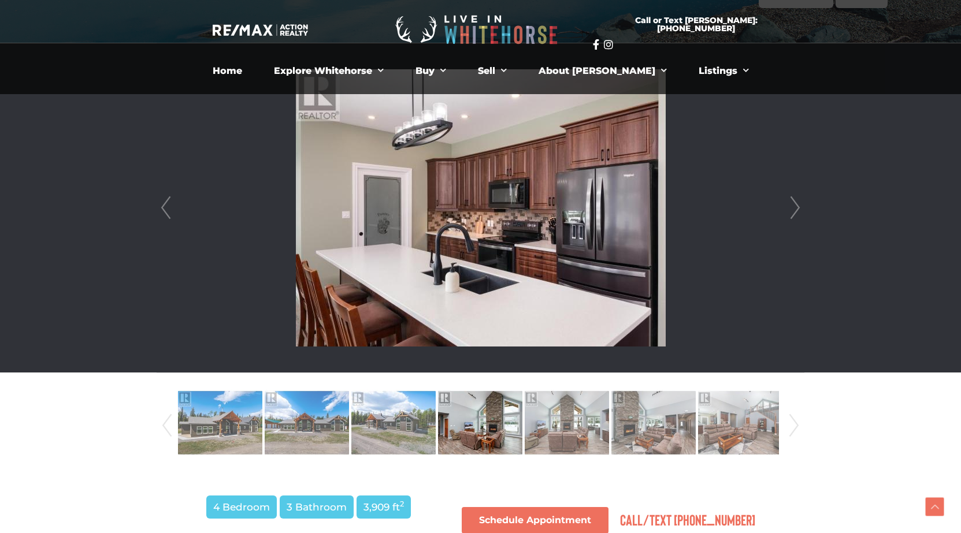
click at [799, 204] on link "Next" at bounding box center [794, 207] width 17 height 329
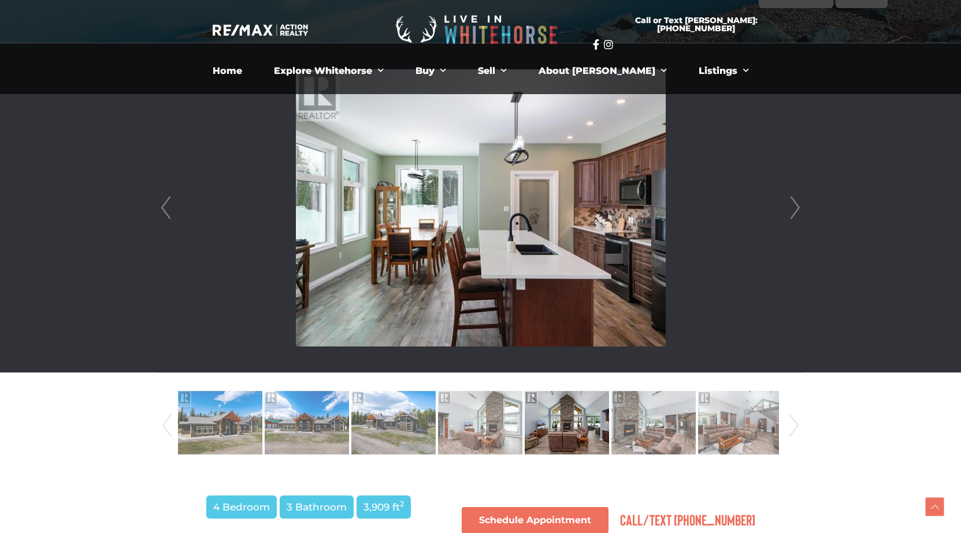
click at [799, 204] on link "Next" at bounding box center [794, 207] width 17 height 329
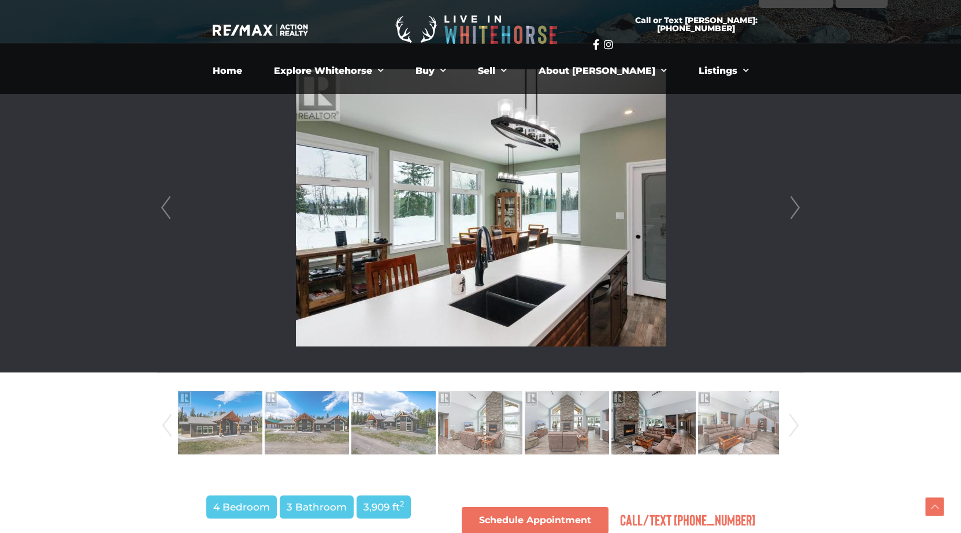
click at [799, 204] on link "Next" at bounding box center [794, 207] width 17 height 329
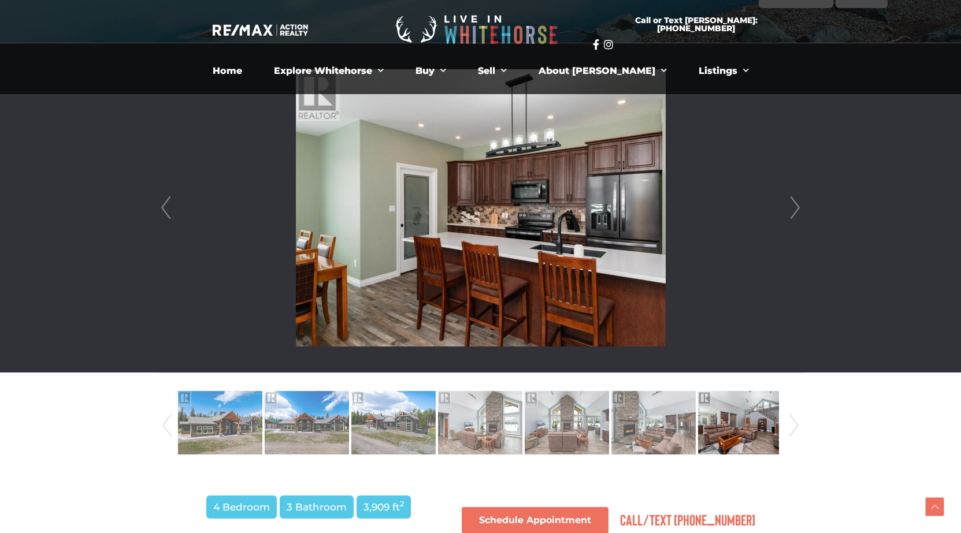
click at [799, 204] on link "Next" at bounding box center [794, 207] width 17 height 329
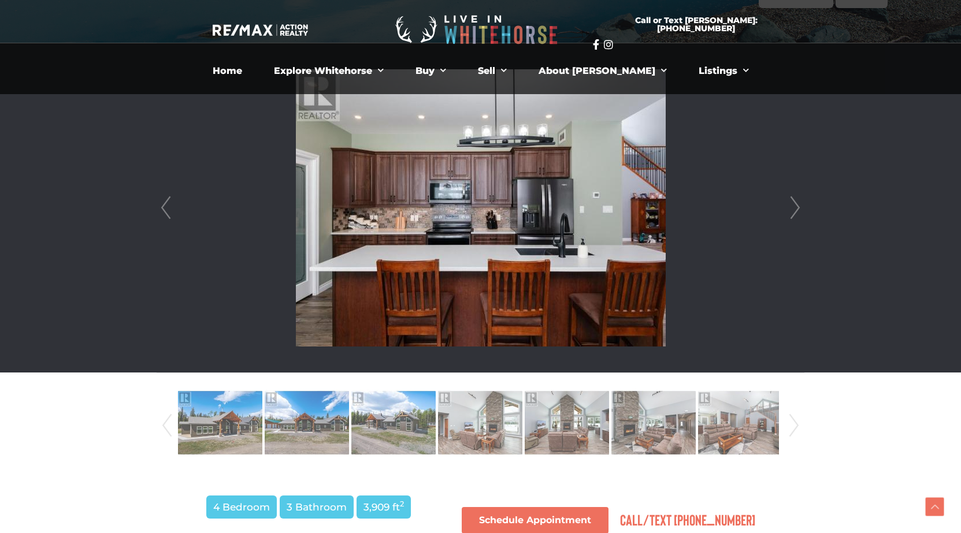
click at [799, 204] on link "Next" at bounding box center [794, 207] width 17 height 329
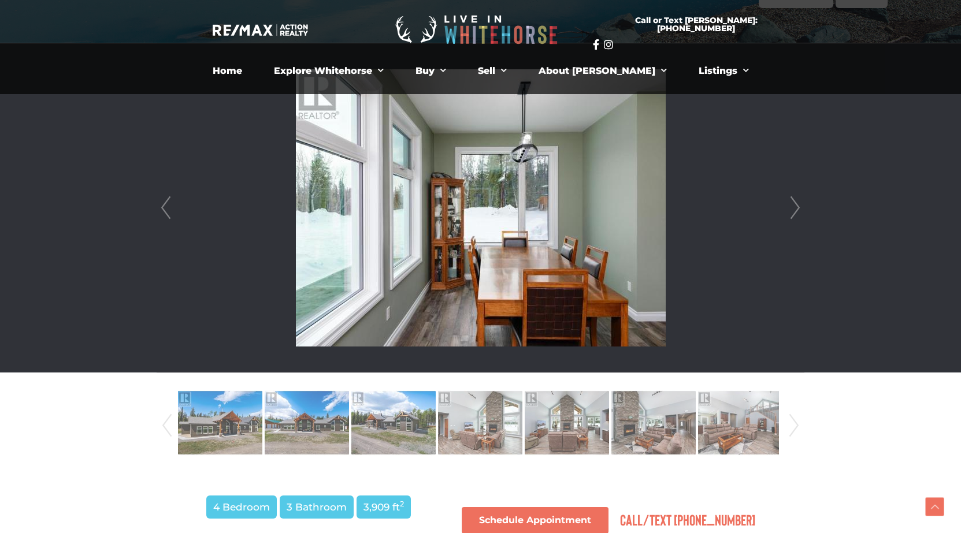
click at [799, 204] on link "Next" at bounding box center [794, 207] width 17 height 329
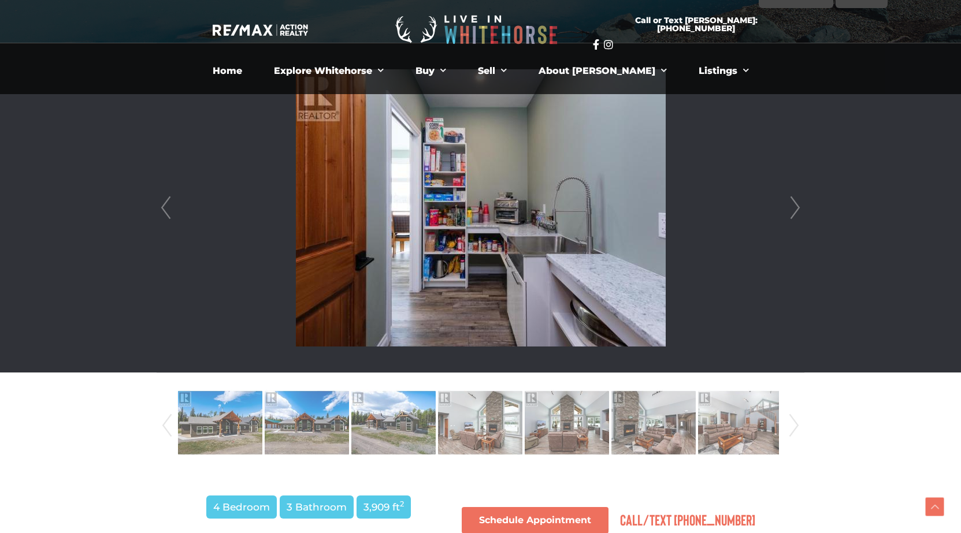
click at [799, 204] on link "Next" at bounding box center [794, 207] width 17 height 329
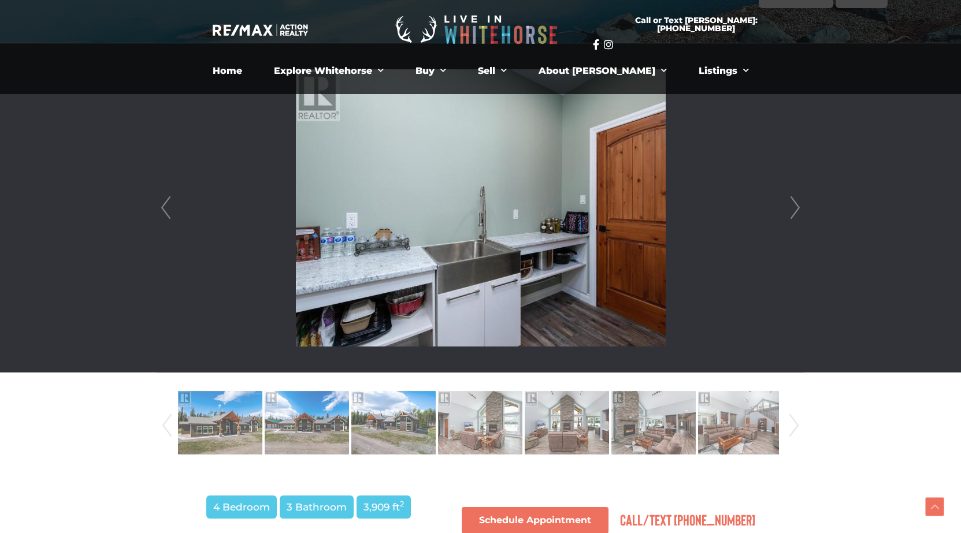
click at [799, 204] on link "Next" at bounding box center [794, 207] width 17 height 329
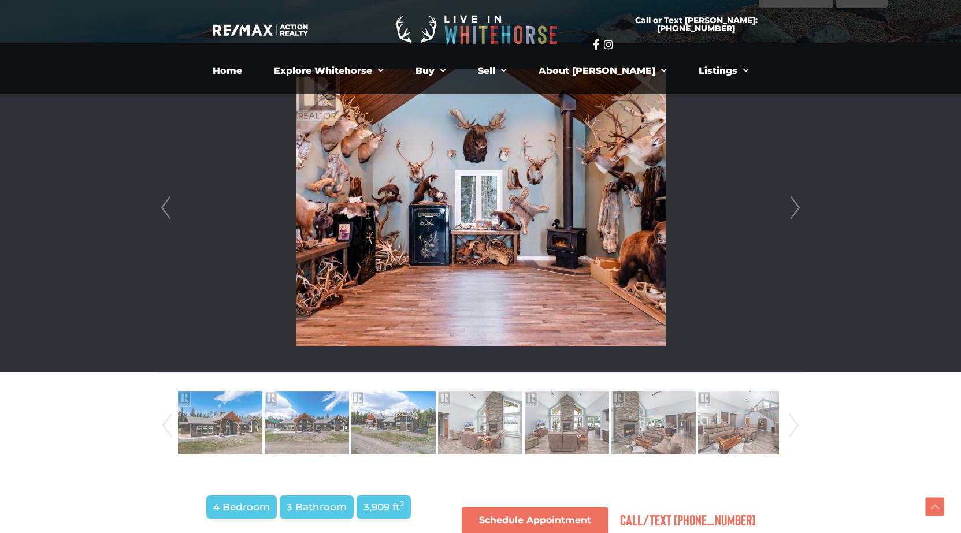
click at [799, 204] on link "Next" at bounding box center [794, 207] width 17 height 329
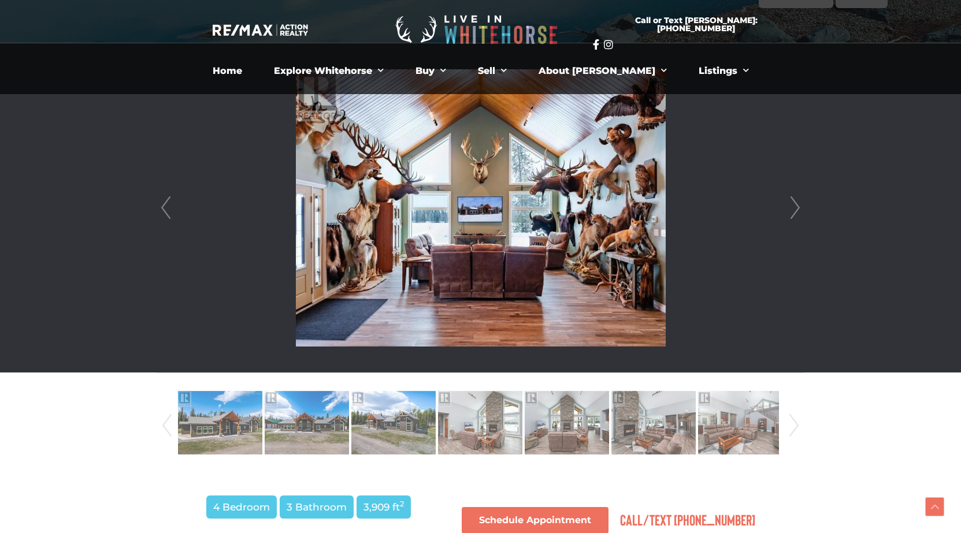
click at [799, 204] on link "Next" at bounding box center [794, 207] width 17 height 329
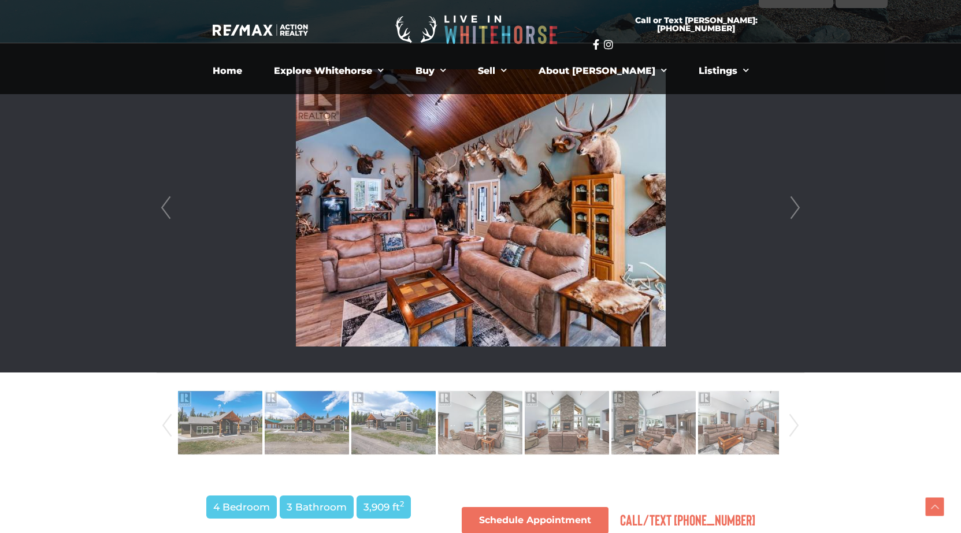
click at [799, 204] on link "Next" at bounding box center [794, 207] width 17 height 329
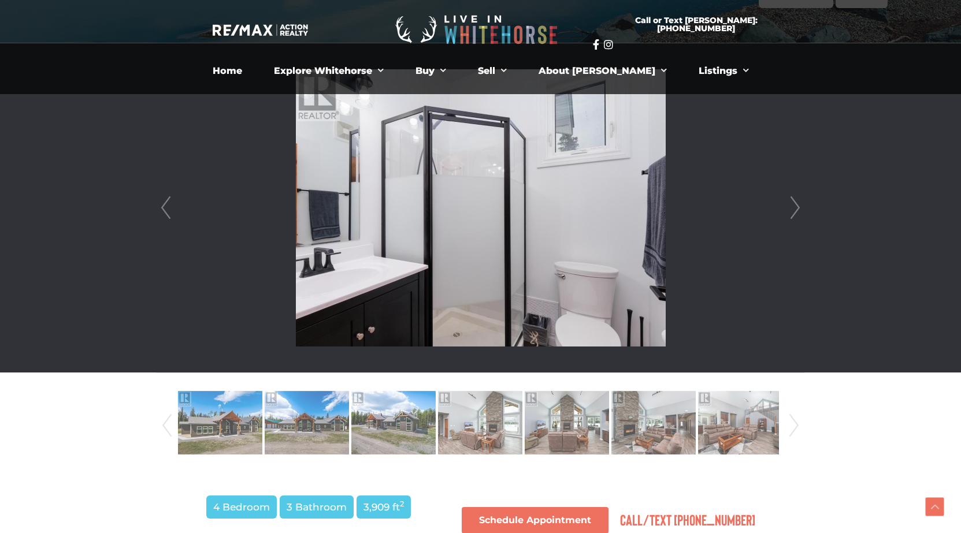
click at [799, 204] on link "Next" at bounding box center [794, 207] width 17 height 329
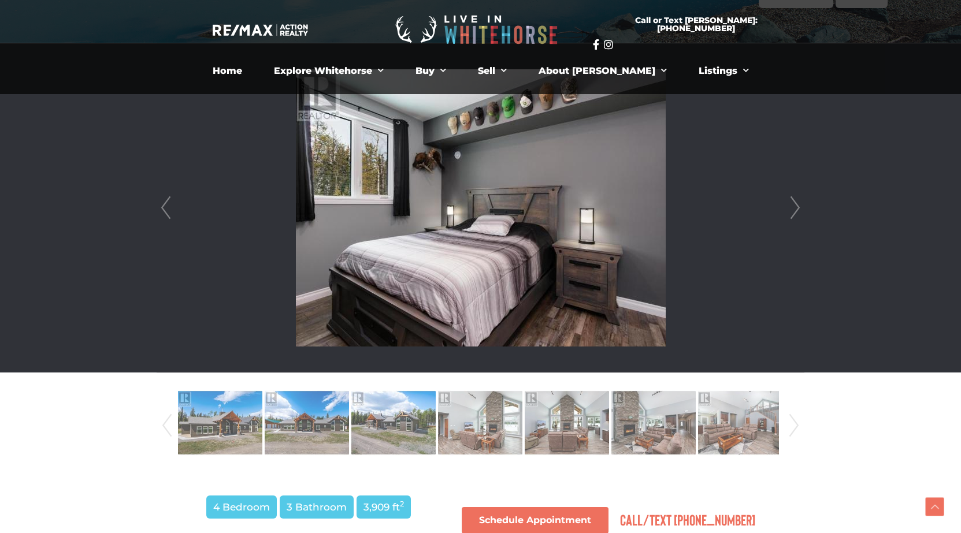
click at [799, 204] on link "Next" at bounding box center [794, 207] width 17 height 329
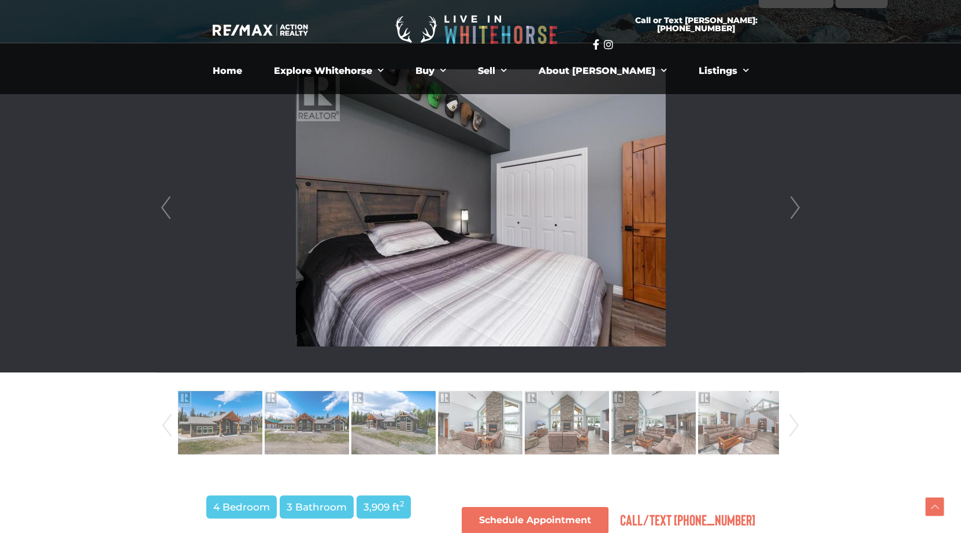
click at [799, 204] on link "Next" at bounding box center [794, 207] width 17 height 329
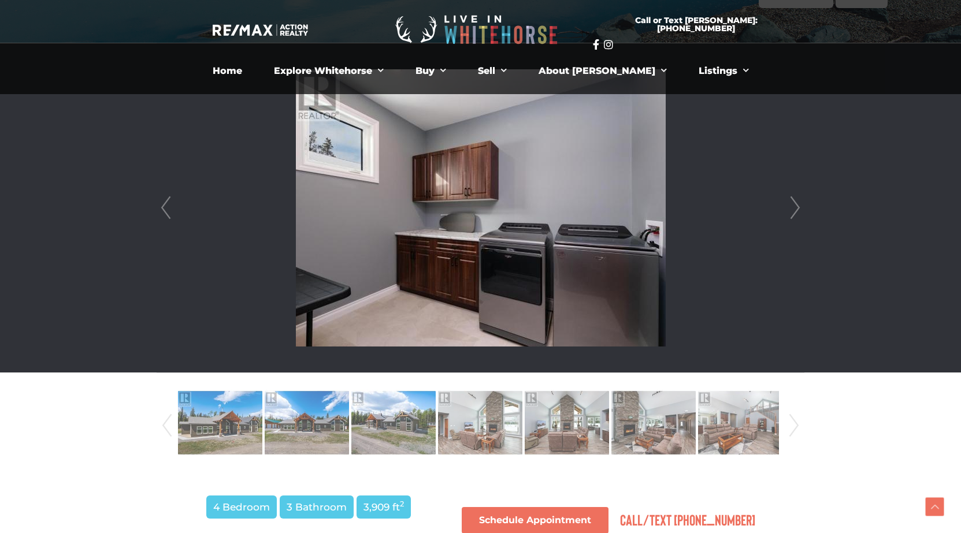
click at [799, 204] on link "Next" at bounding box center [794, 207] width 17 height 329
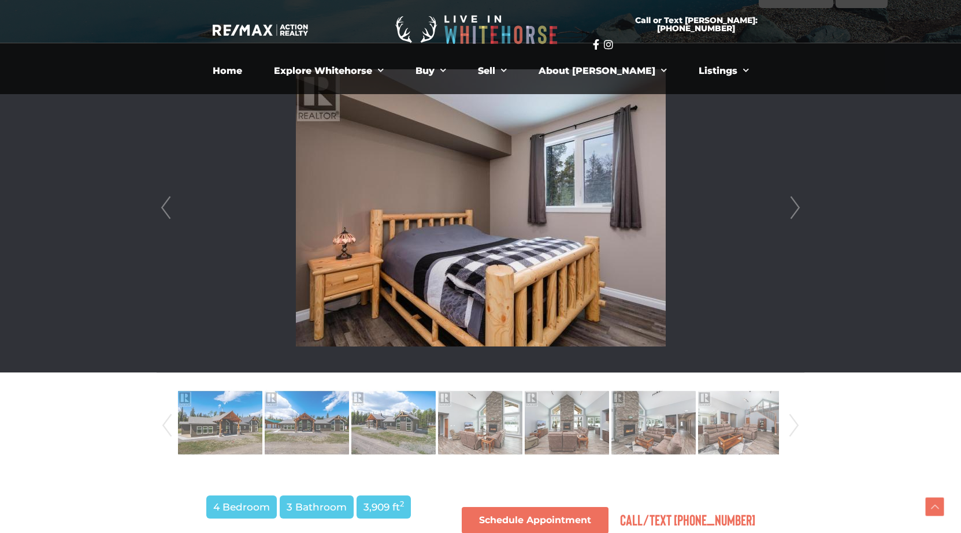
click at [799, 204] on link "Next" at bounding box center [794, 207] width 17 height 329
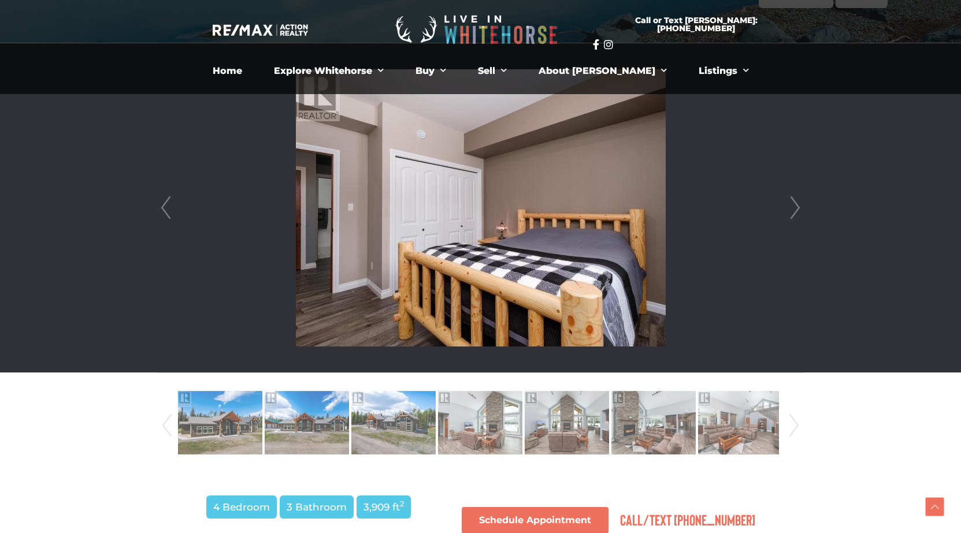
click at [799, 204] on link "Next" at bounding box center [794, 207] width 17 height 329
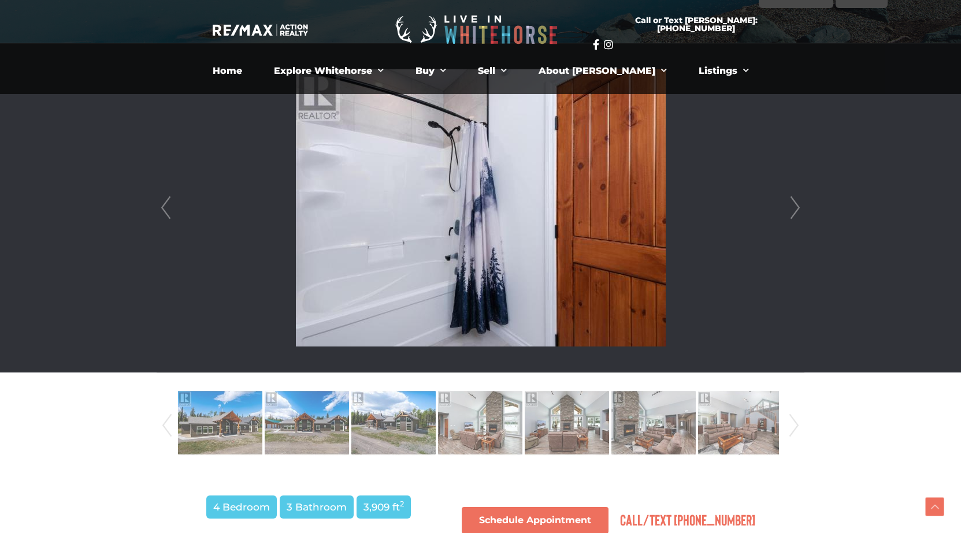
click at [799, 204] on link "Next" at bounding box center [794, 207] width 17 height 329
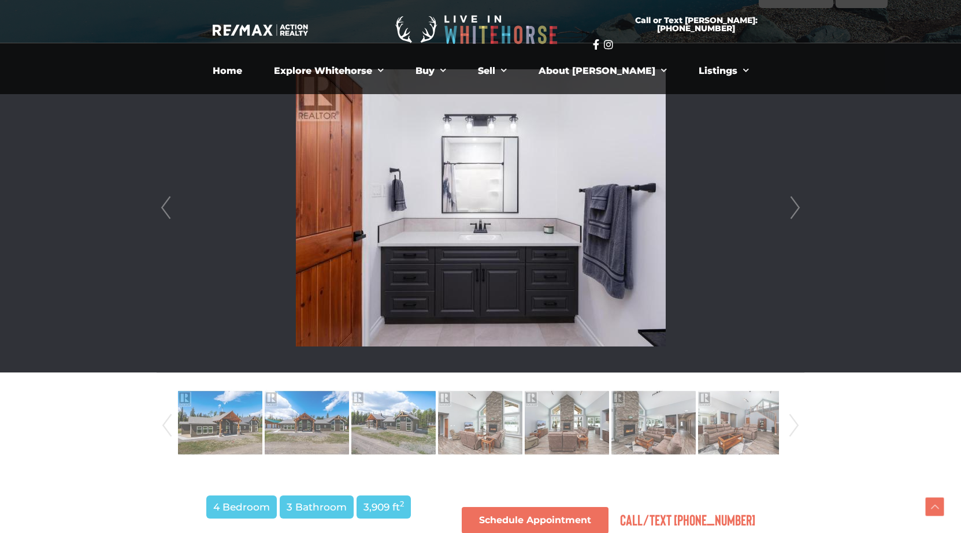
click at [799, 204] on link "Next" at bounding box center [794, 207] width 17 height 329
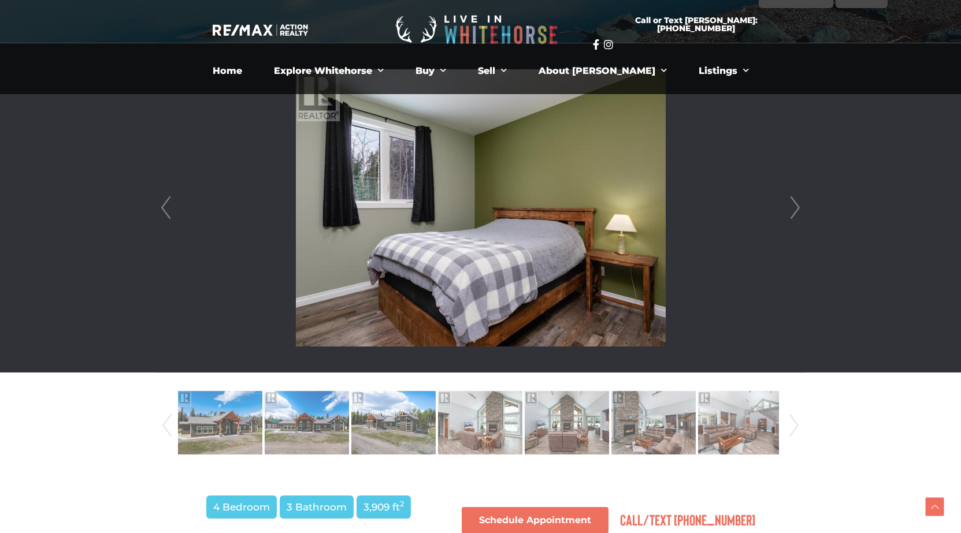
click at [799, 204] on link "Next" at bounding box center [794, 207] width 17 height 329
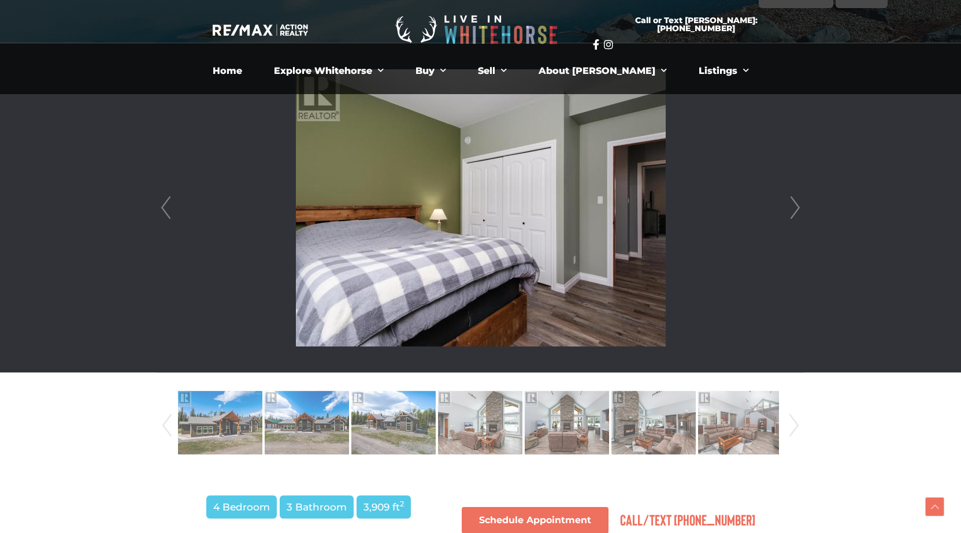
click at [799, 204] on link "Next" at bounding box center [794, 207] width 17 height 329
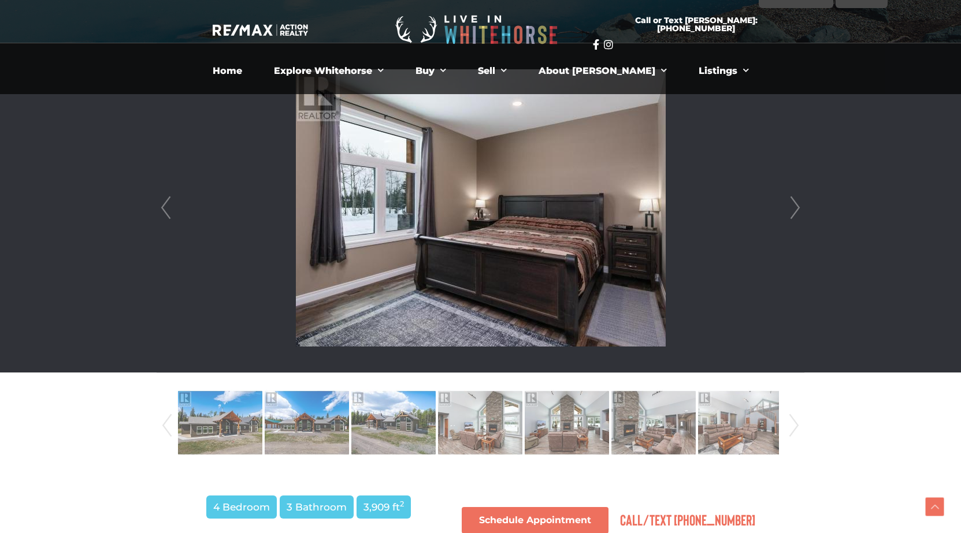
click at [799, 204] on link "Next" at bounding box center [794, 207] width 17 height 329
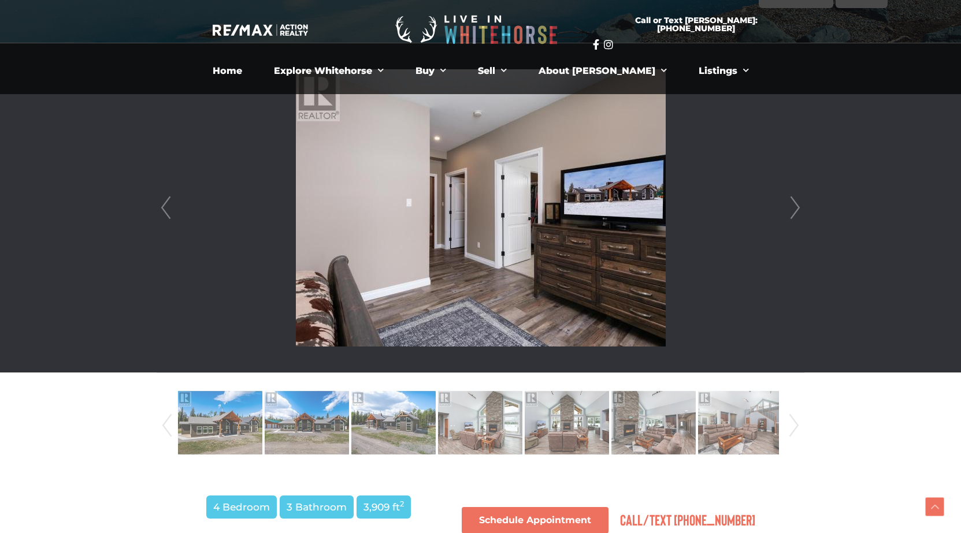
click at [799, 204] on link "Next" at bounding box center [794, 207] width 17 height 329
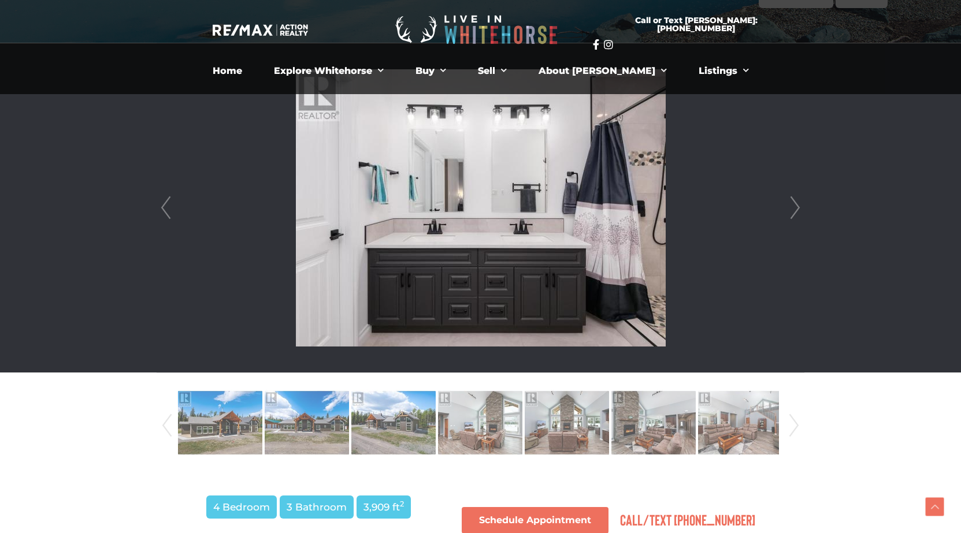
click at [799, 204] on link "Next" at bounding box center [794, 207] width 17 height 329
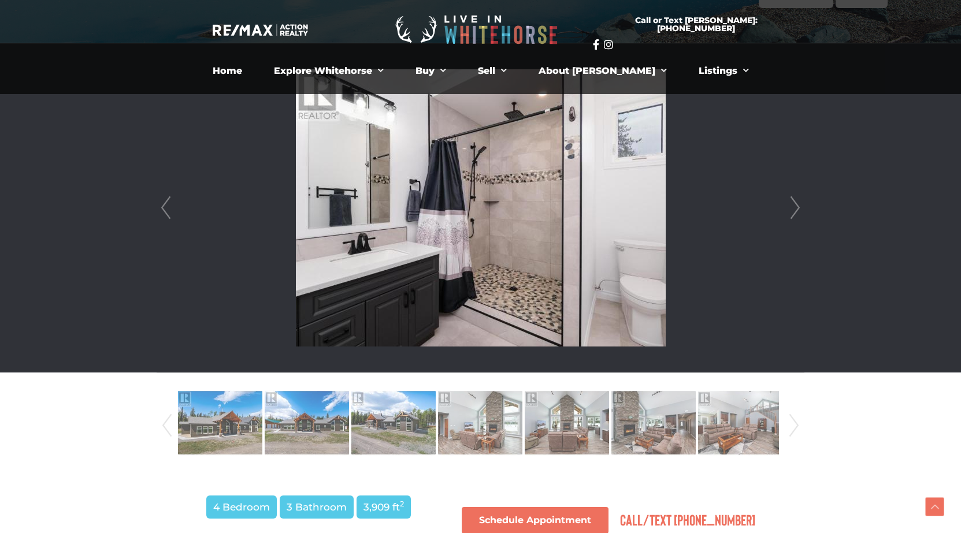
click at [799, 204] on link "Next" at bounding box center [794, 207] width 17 height 329
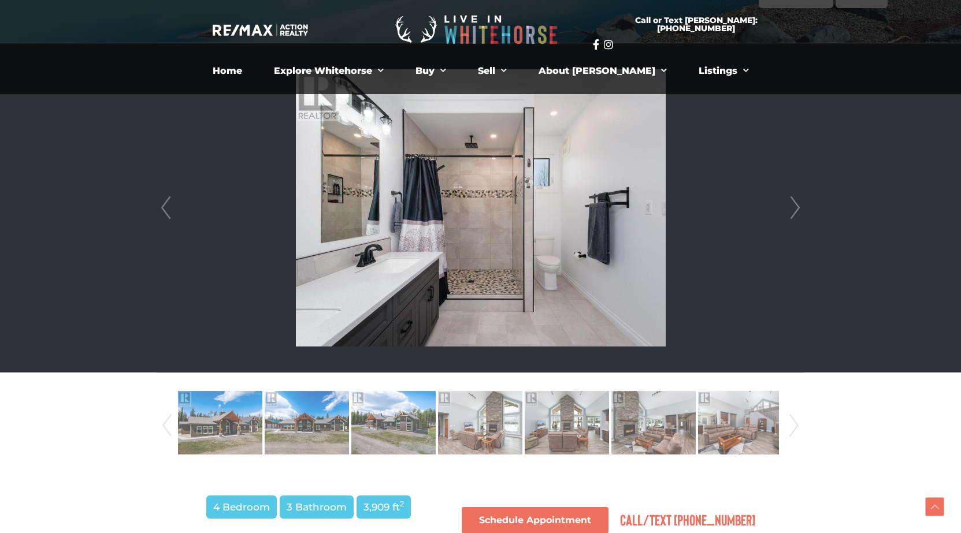
click at [799, 204] on link "Next" at bounding box center [794, 207] width 17 height 329
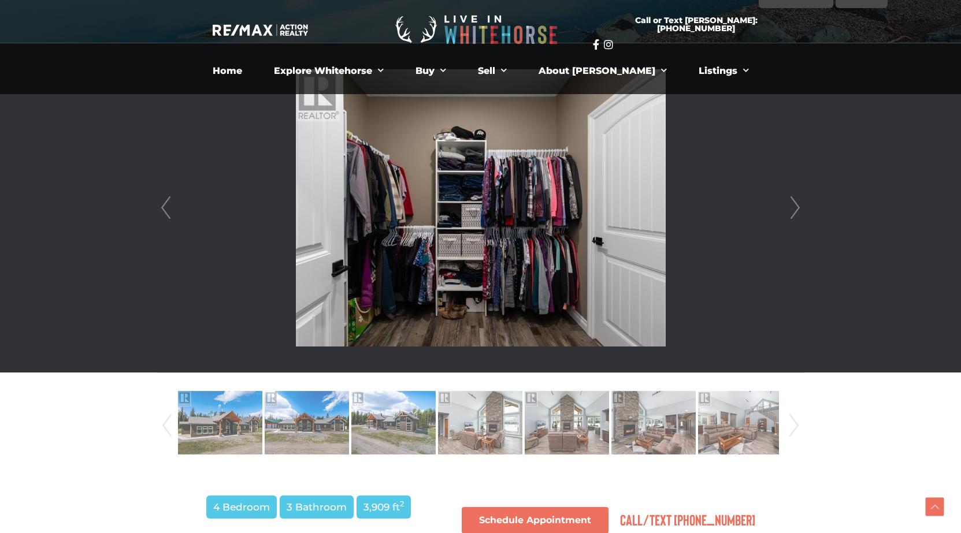
click at [799, 204] on link "Next" at bounding box center [794, 207] width 17 height 329
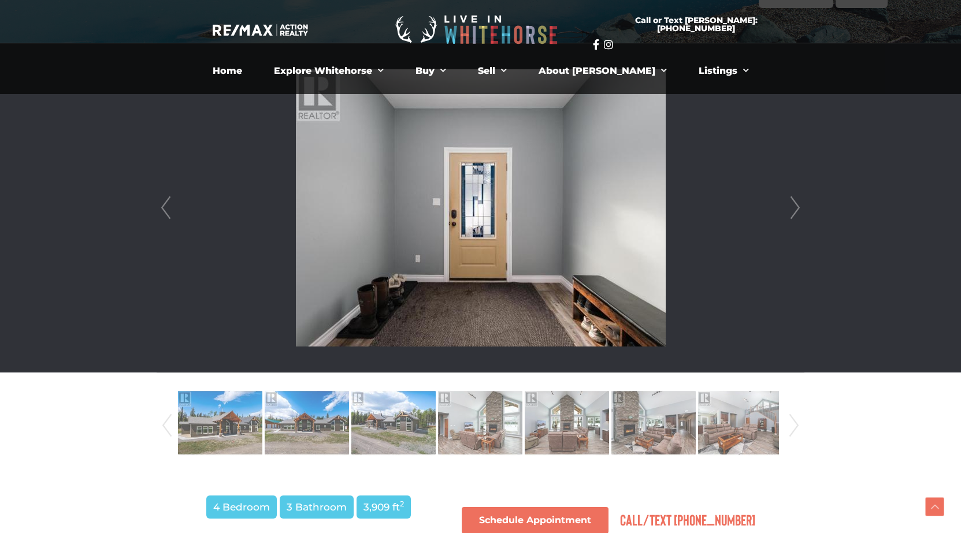
click at [799, 204] on link "Next" at bounding box center [794, 207] width 17 height 329
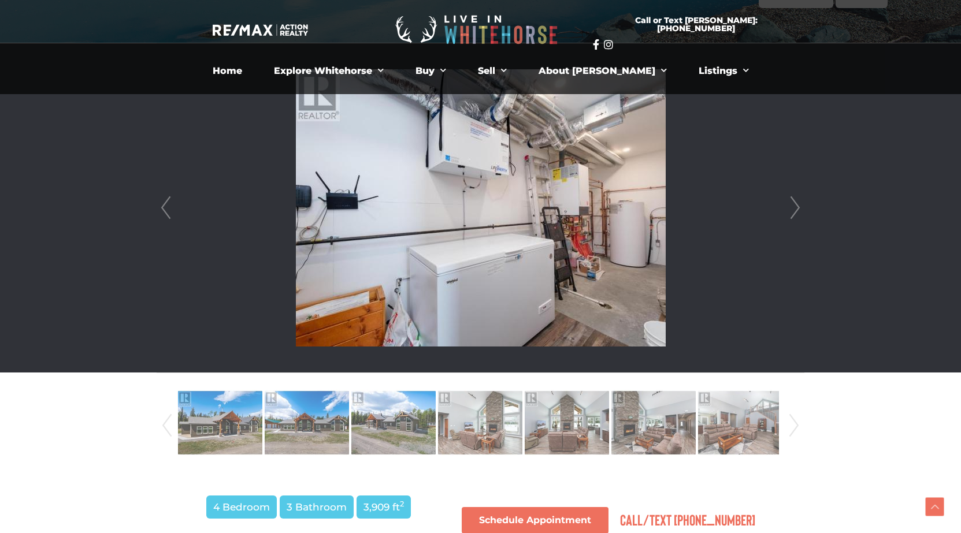
click at [799, 204] on link "Next" at bounding box center [794, 207] width 17 height 329
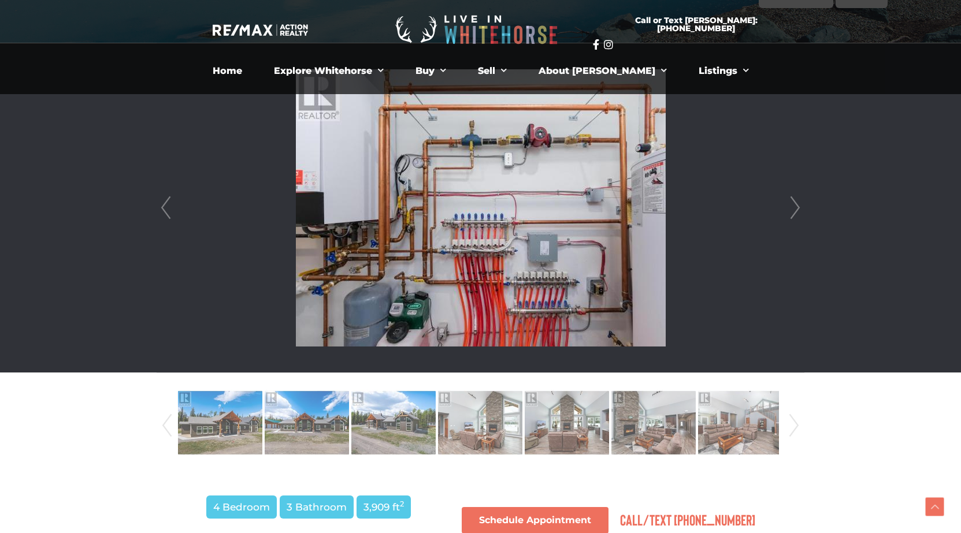
click at [164, 211] on link "Prev" at bounding box center [165, 207] width 17 height 329
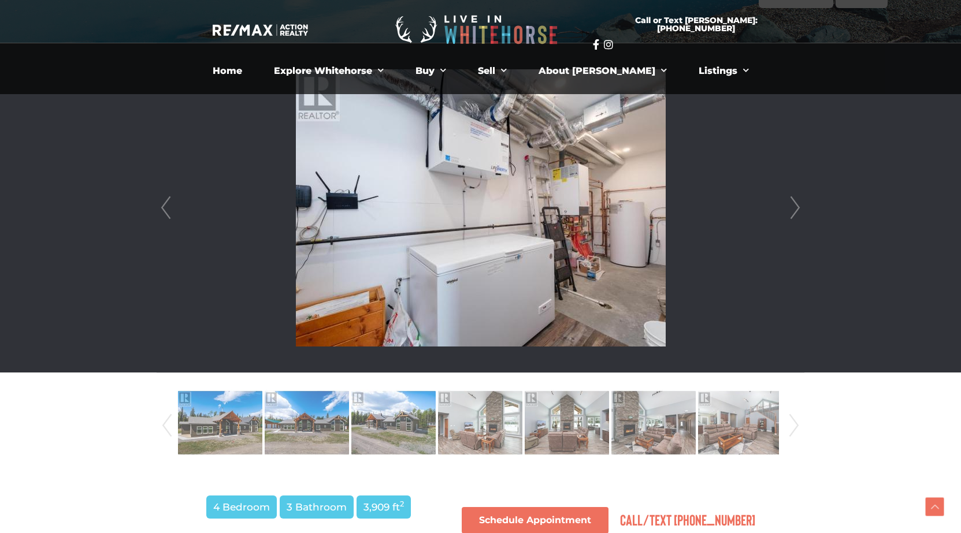
click at [794, 206] on link "Next" at bounding box center [794, 207] width 17 height 329
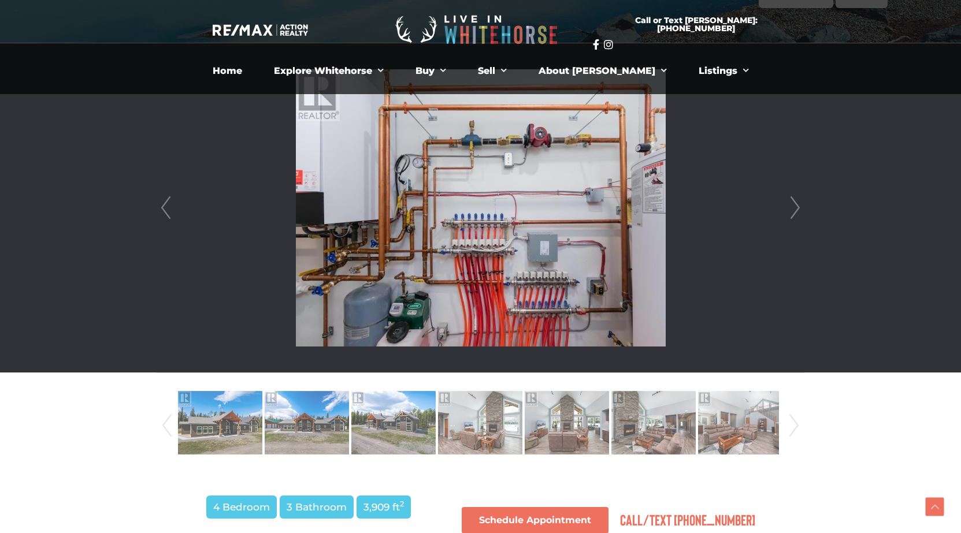
click at [794, 206] on link "Next" at bounding box center [794, 207] width 17 height 329
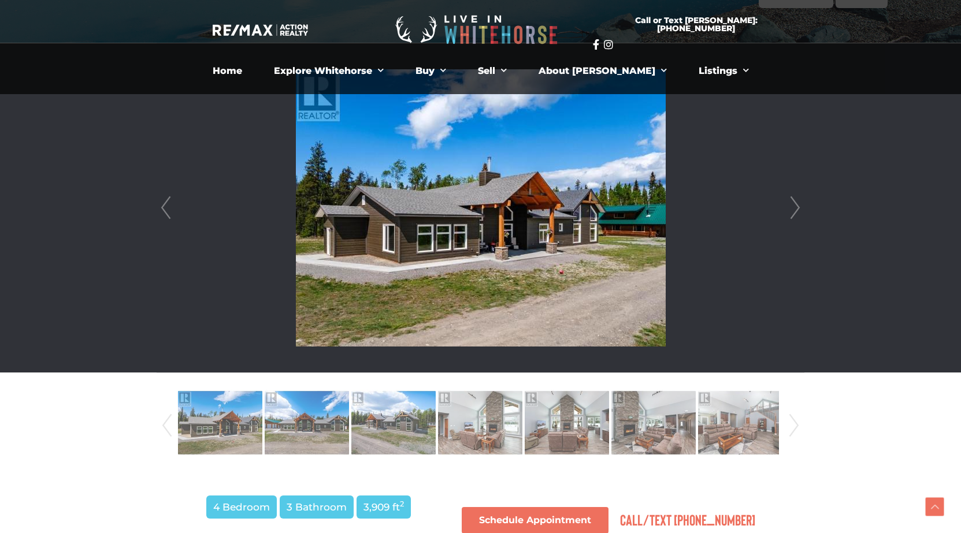
click at [794, 206] on link "Next" at bounding box center [794, 207] width 17 height 329
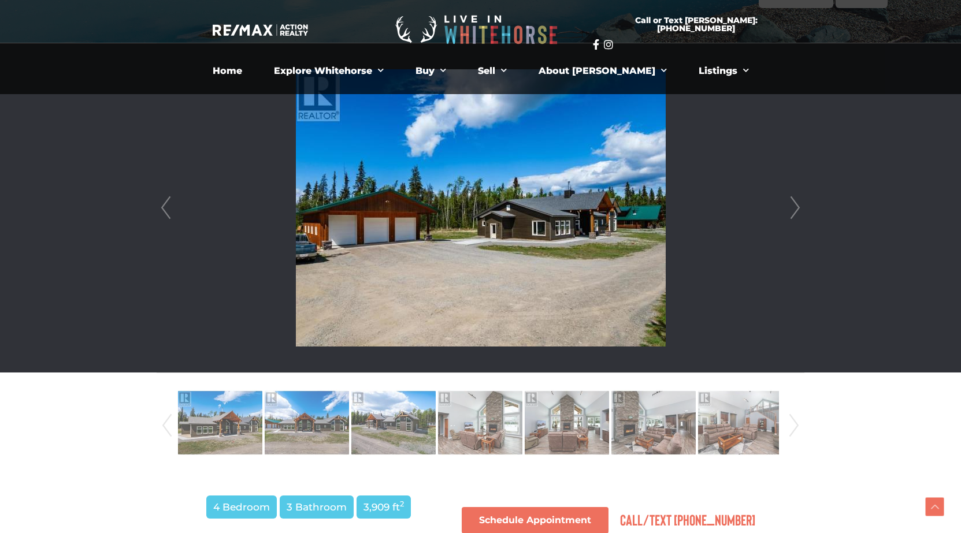
click at [794, 206] on link "Next" at bounding box center [794, 207] width 17 height 329
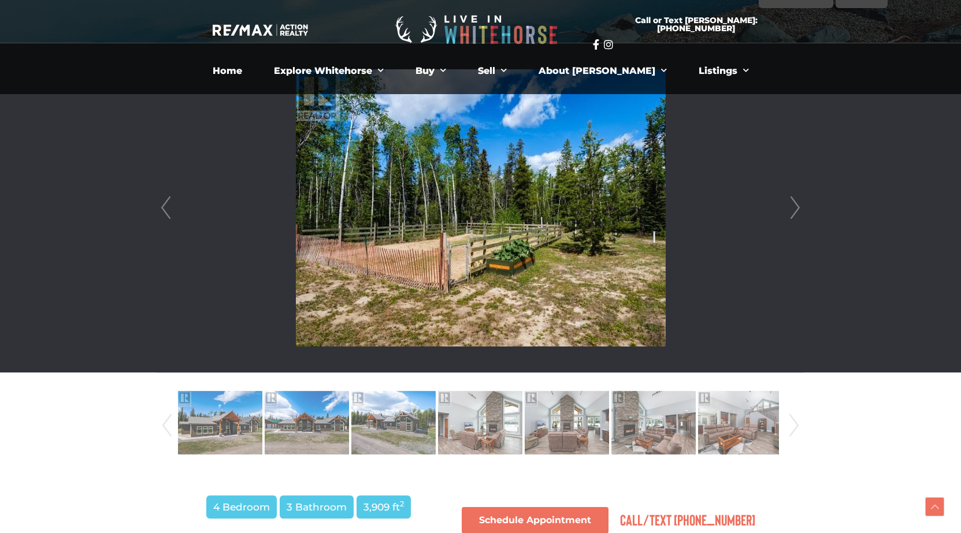
click at [794, 206] on link "Next" at bounding box center [794, 207] width 17 height 329
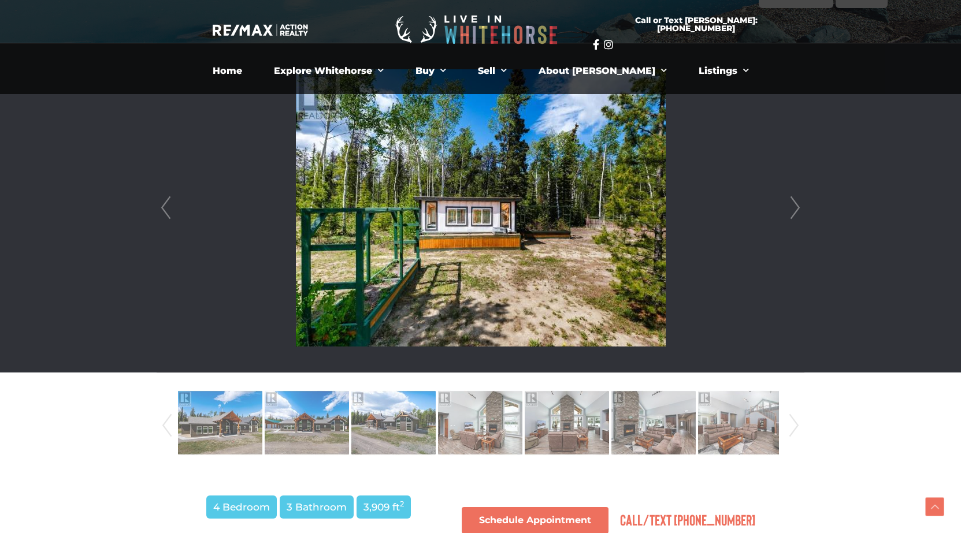
click at [794, 206] on link "Next" at bounding box center [794, 207] width 17 height 329
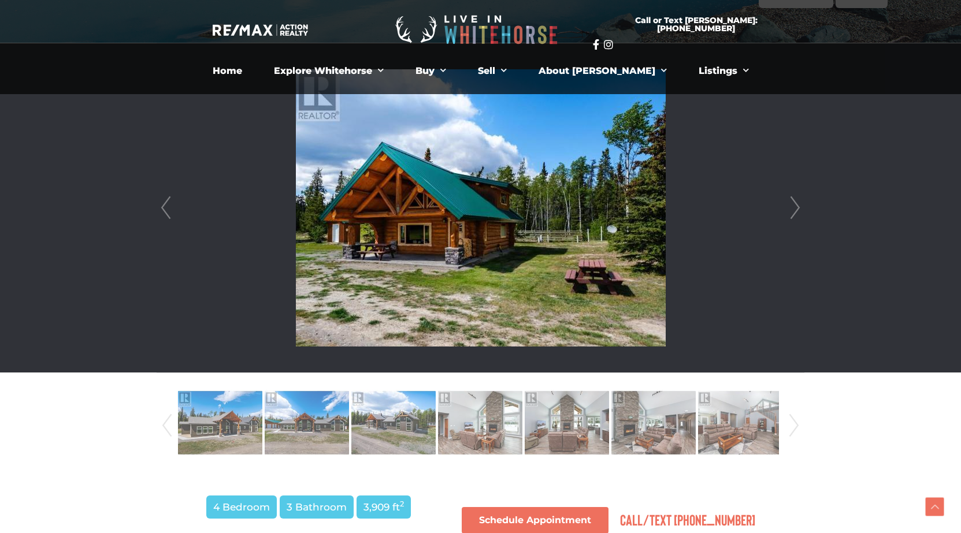
click at [794, 206] on link "Next" at bounding box center [794, 207] width 17 height 329
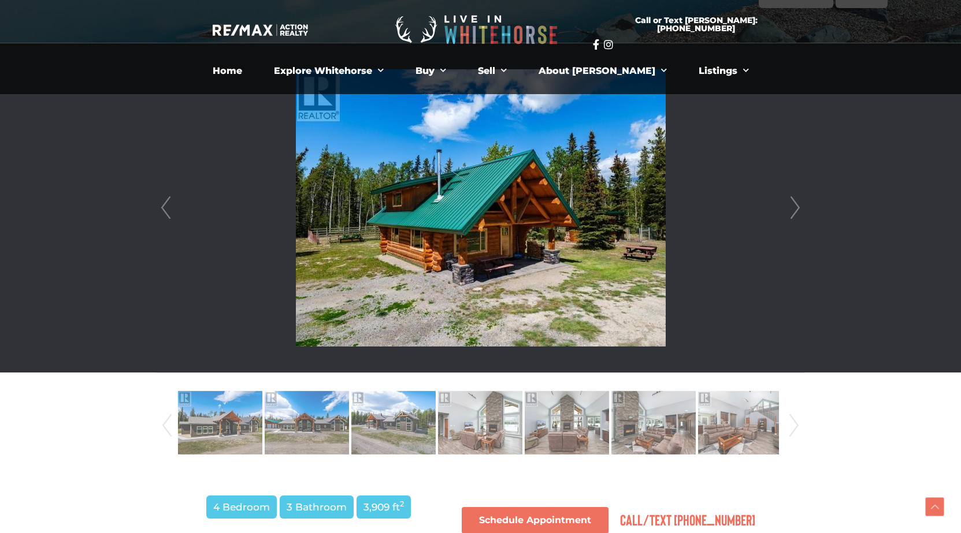
click at [794, 206] on link "Next" at bounding box center [794, 207] width 17 height 329
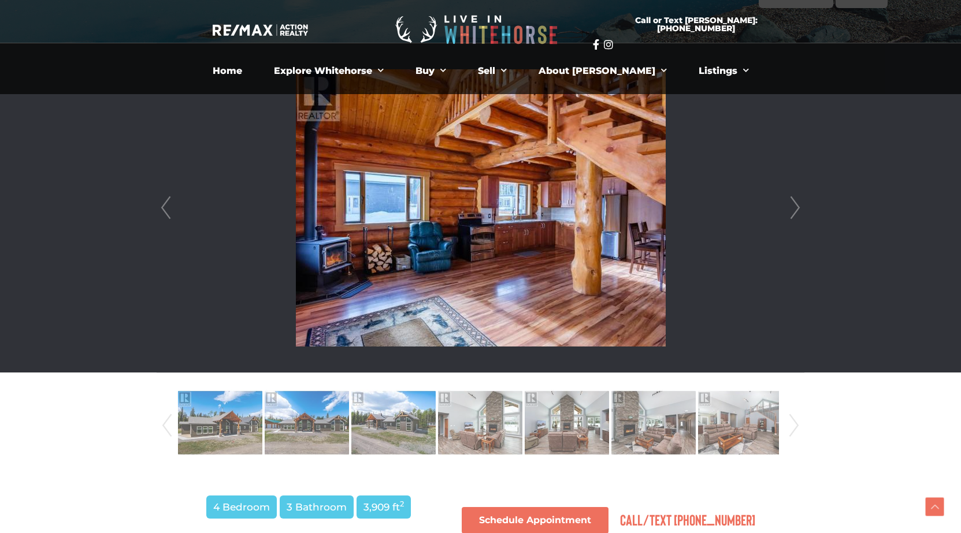
click at [794, 206] on link "Next" at bounding box center [794, 207] width 17 height 329
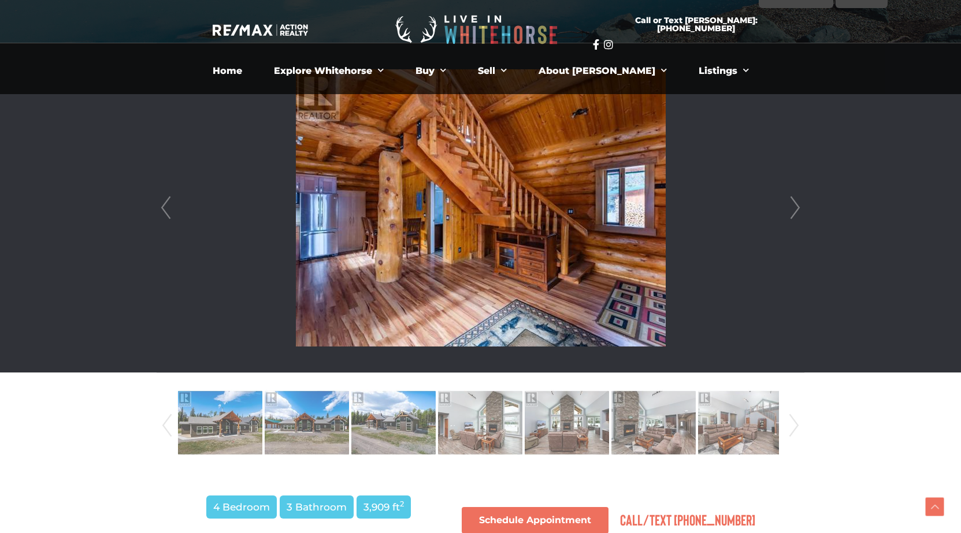
click at [794, 206] on link "Next" at bounding box center [794, 207] width 17 height 329
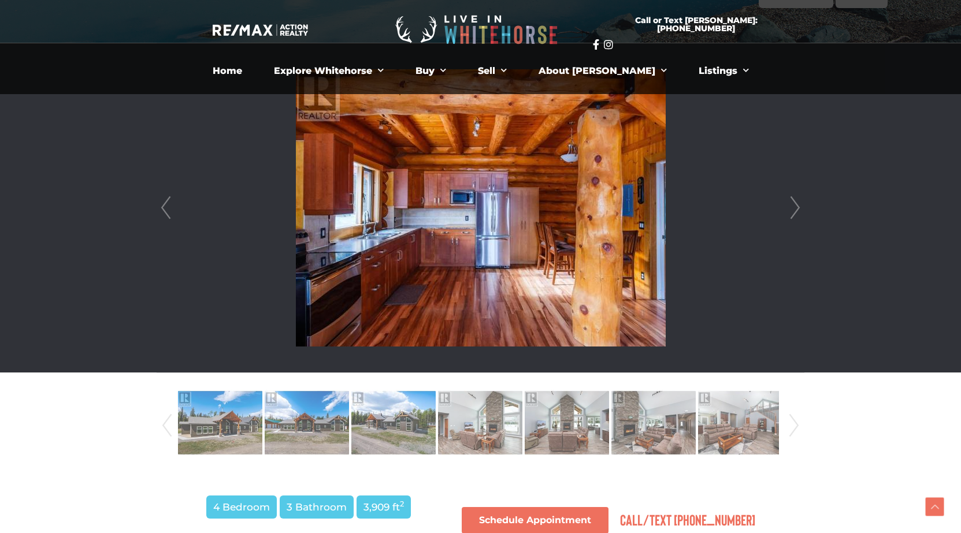
click at [794, 206] on link "Next" at bounding box center [794, 207] width 17 height 329
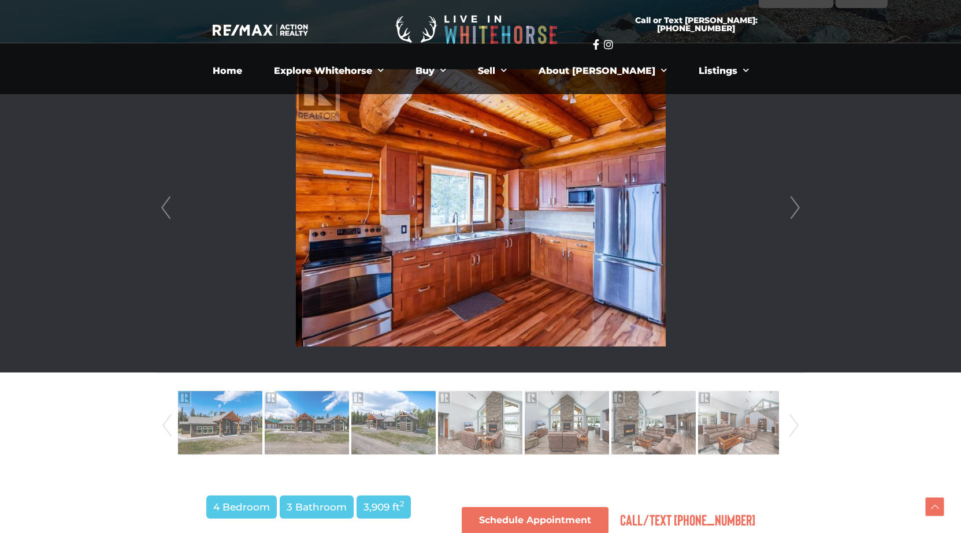
click at [794, 206] on link "Next" at bounding box center [794, 207] width 17 height 329
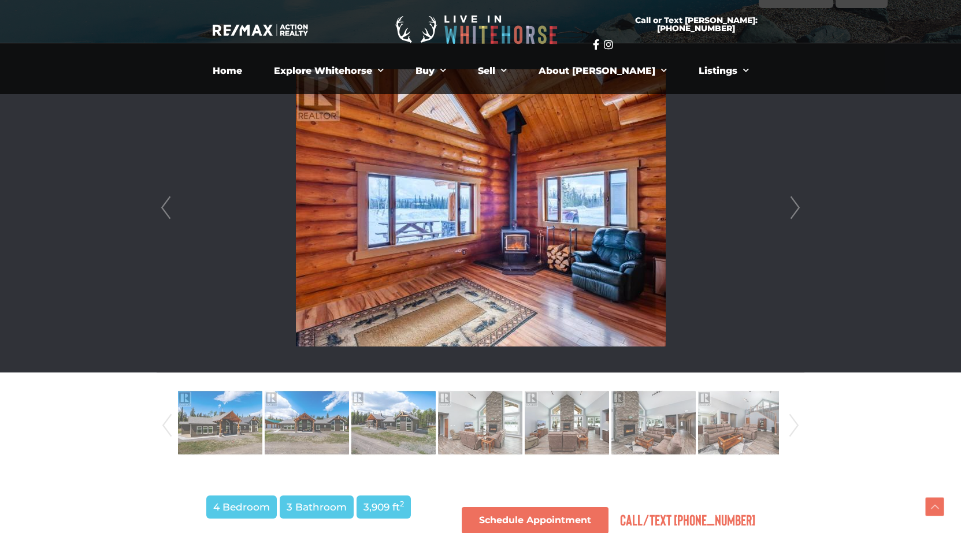
click at [794, 206] on link "Next" at bounding box center [794, 207] width 17 height 329
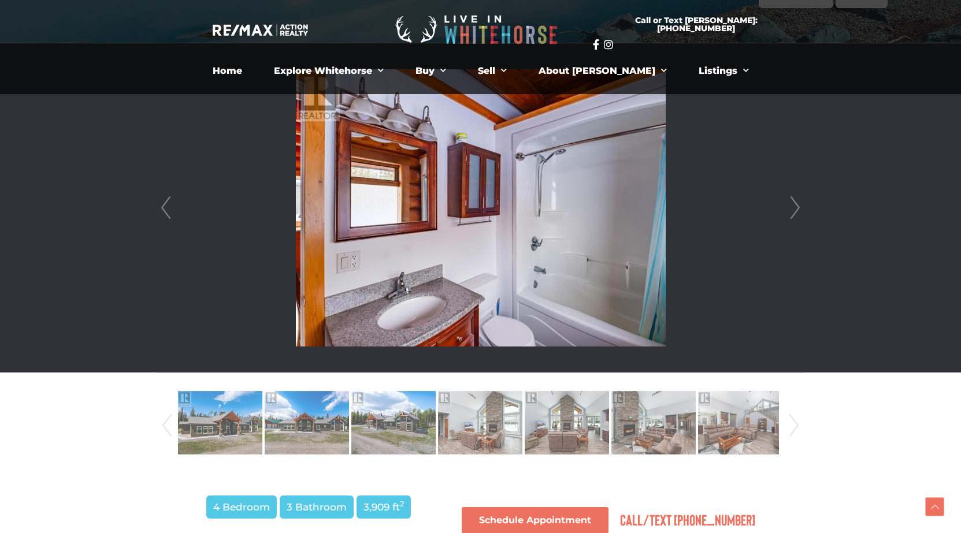
click at [794, 206] on link "Next" at bounding box center [794, 207] width 17 height 329
